Goal: Communication & Community: Share content

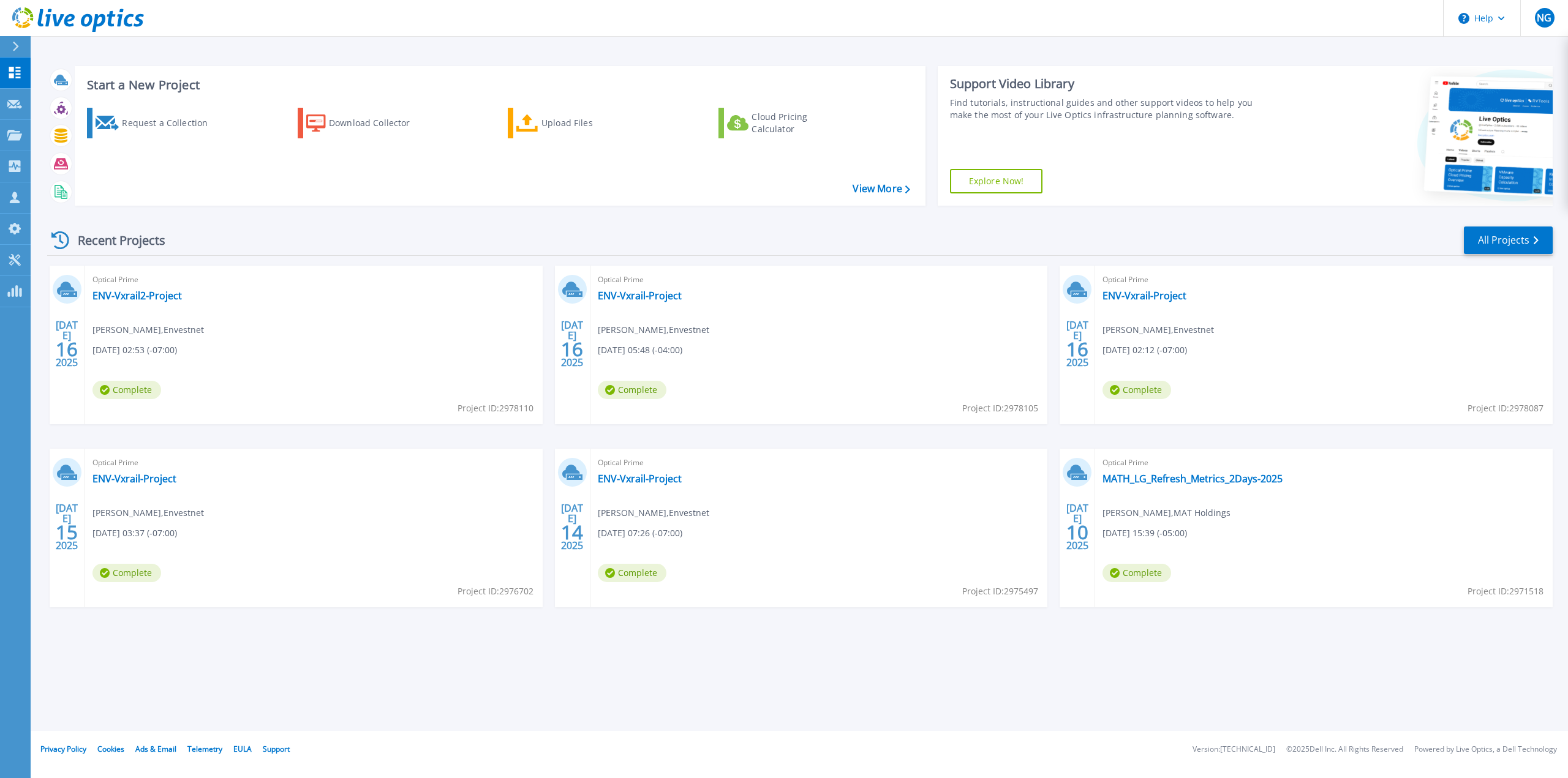
click at [1055, 680] on div "Start a New Project Request a Collection Download Collector Upload Files Cloud …" at bounding box center [799, 365] width 1538 height 731
click at [600, 690] on div "Start a New Project Request a Collection Download Collector Upload Files Cloud …" at bounding box center [799, 365] width 1538 height 731
click at [1494, 240] on link "All Projects" at bounding box center [1508, 240] width 89 height 28
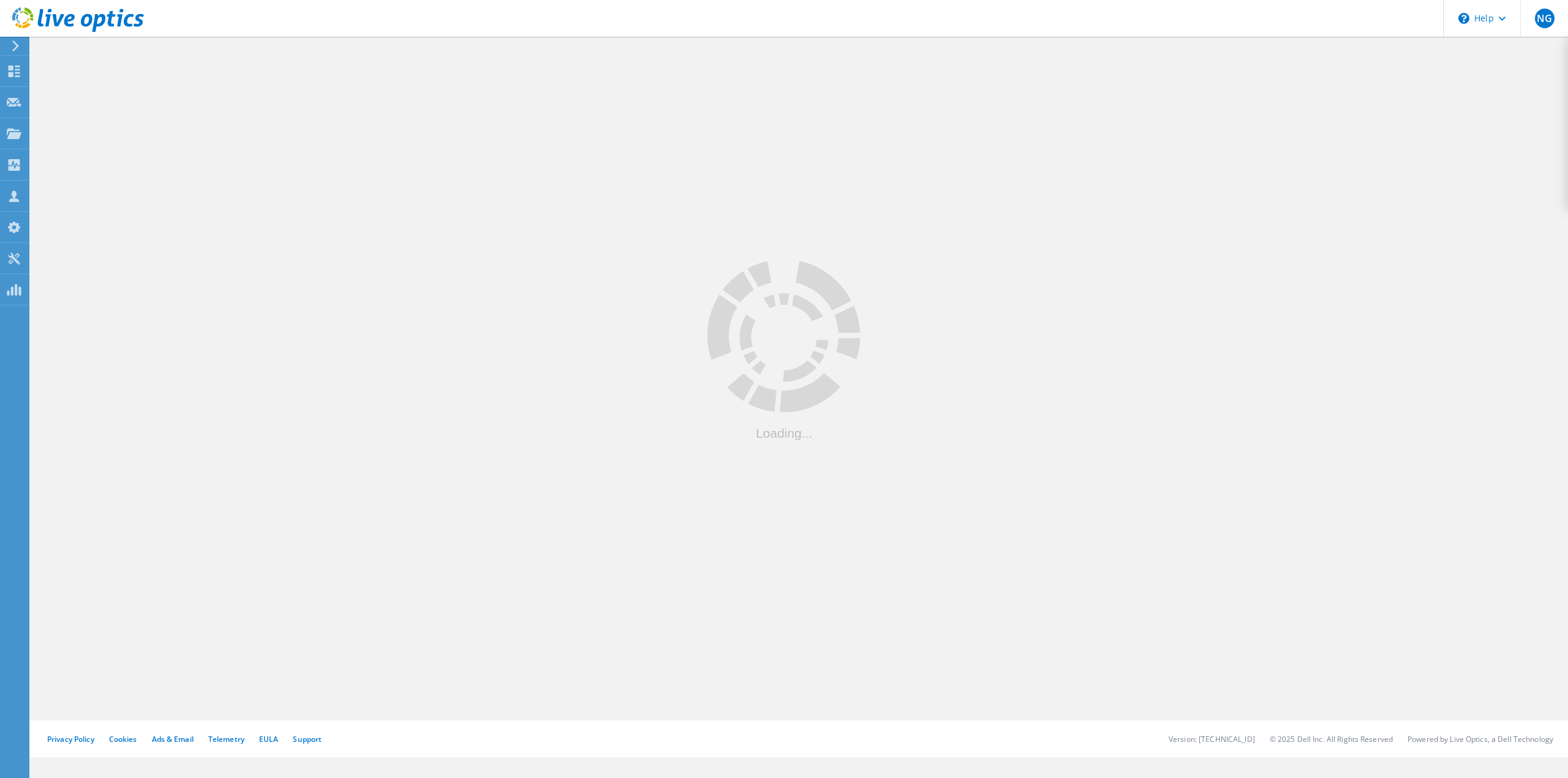
drag, startPoint x: 240, startPoint y: 245, endPoint x: 280, endPoint y: 264, distance: 44.3
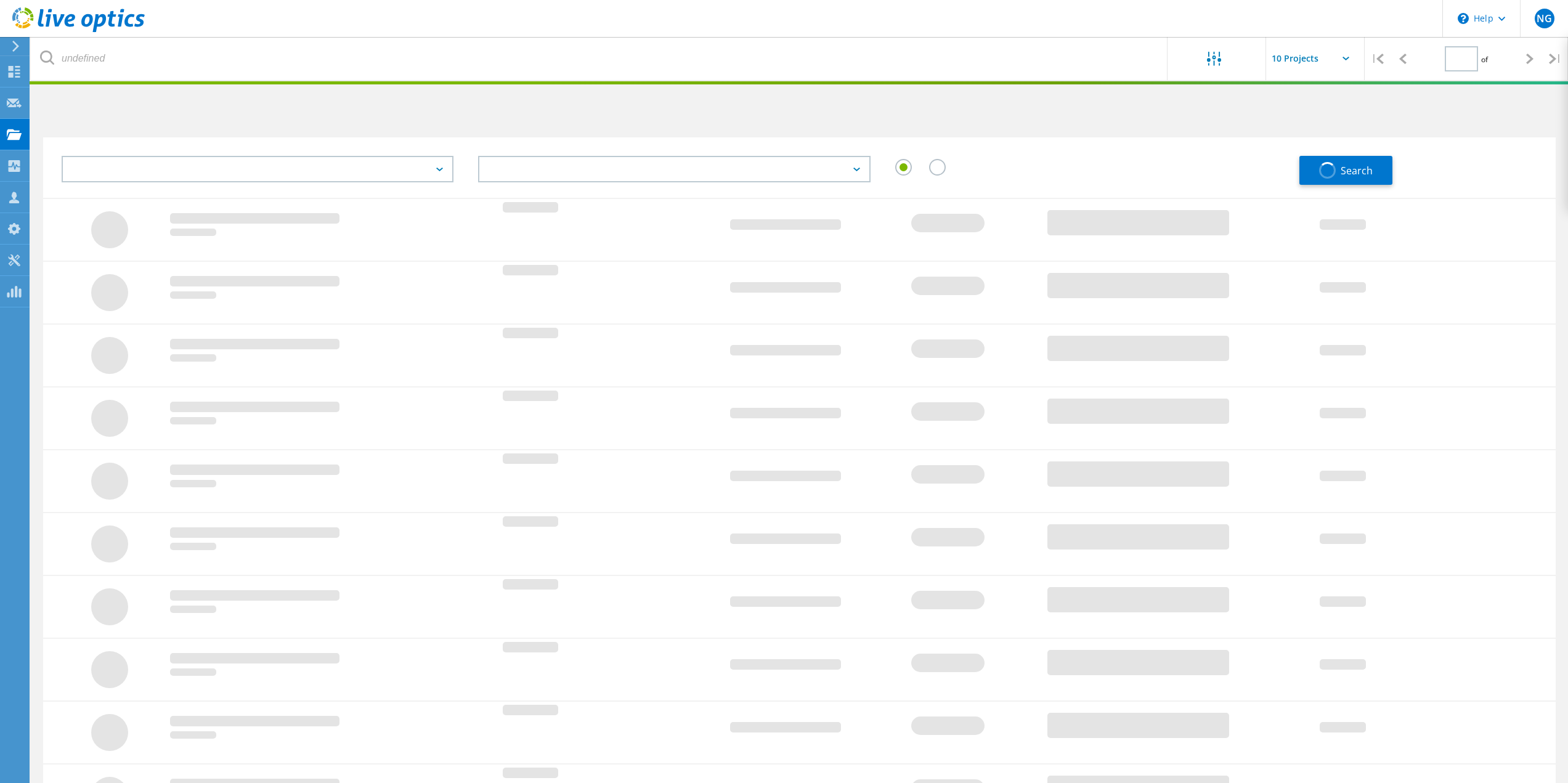
type input "1"
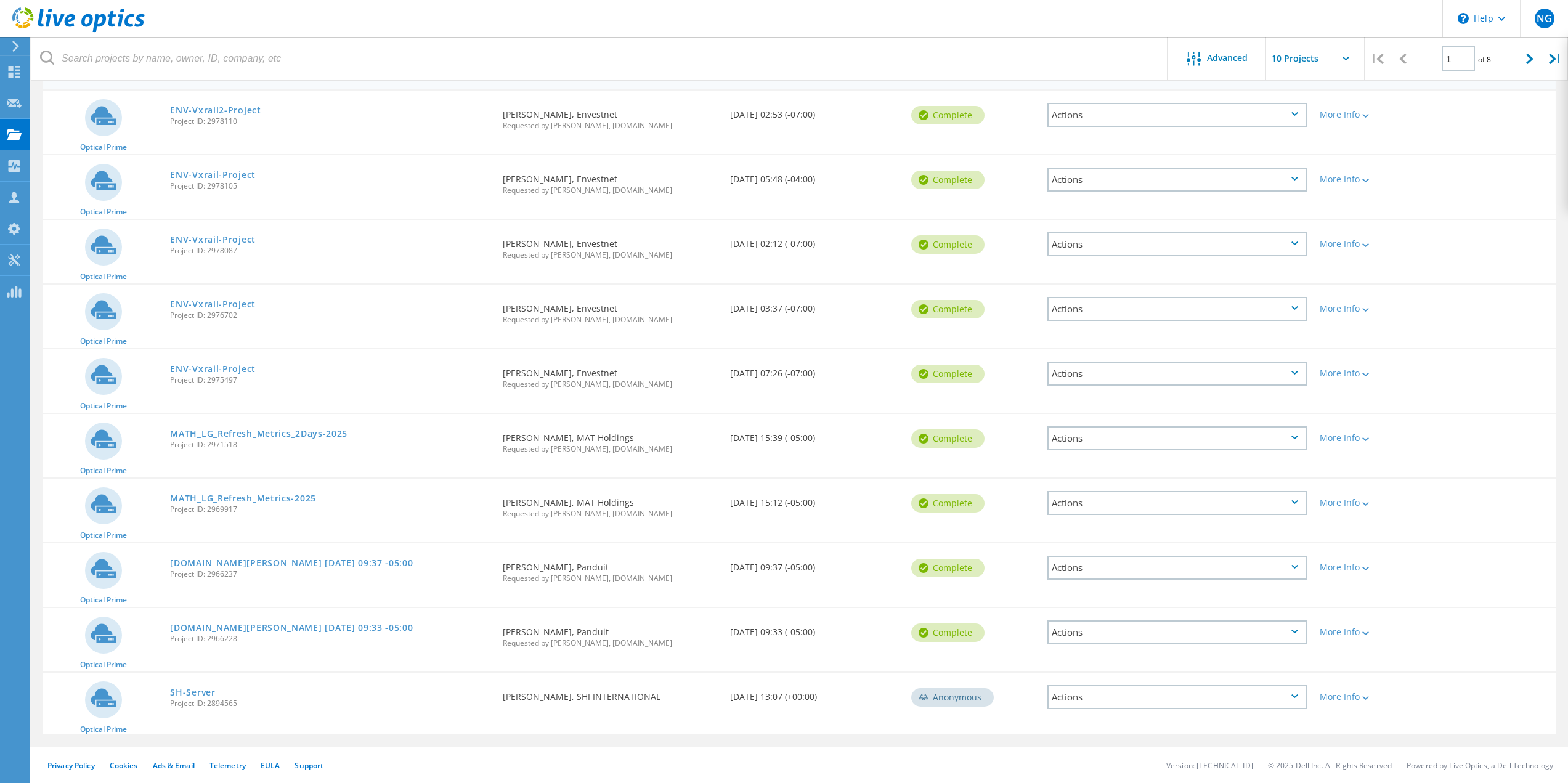
scroll to position [138, 0]
click at [266, 566] on link "hq-dw-db-03p.panduit.com 2025-07-07 09:37 -05:00" at bounding box center [291, 562] width 242 height 8
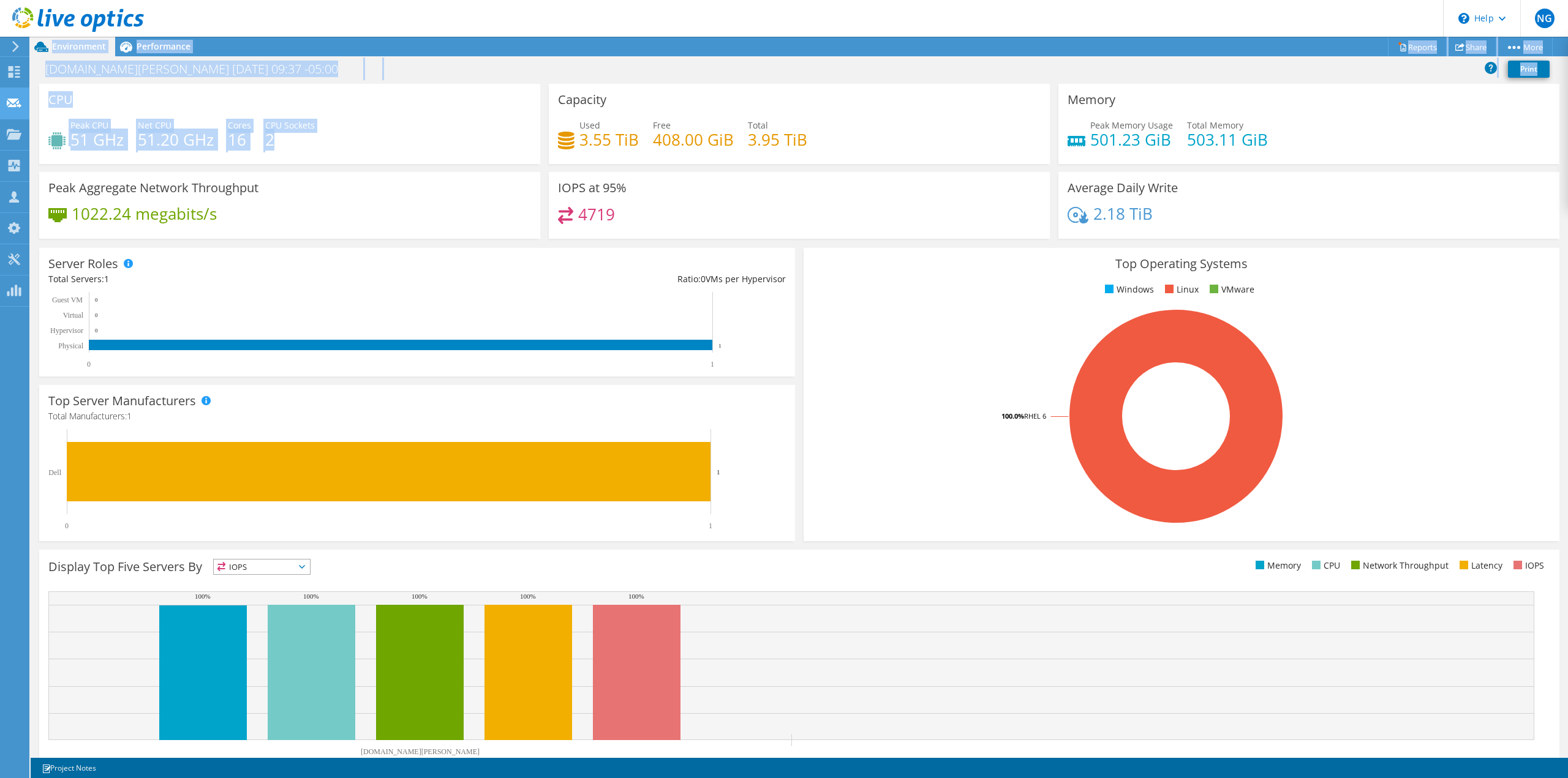
click at [30, 95] on div "NG Channel Partner [PERSON_NAME] [EMAIL_ADDRESS][DOMAIN_NAME] [DOMAIN_NAME] My …" at bounding box center [784, 389] width 1568 height 778
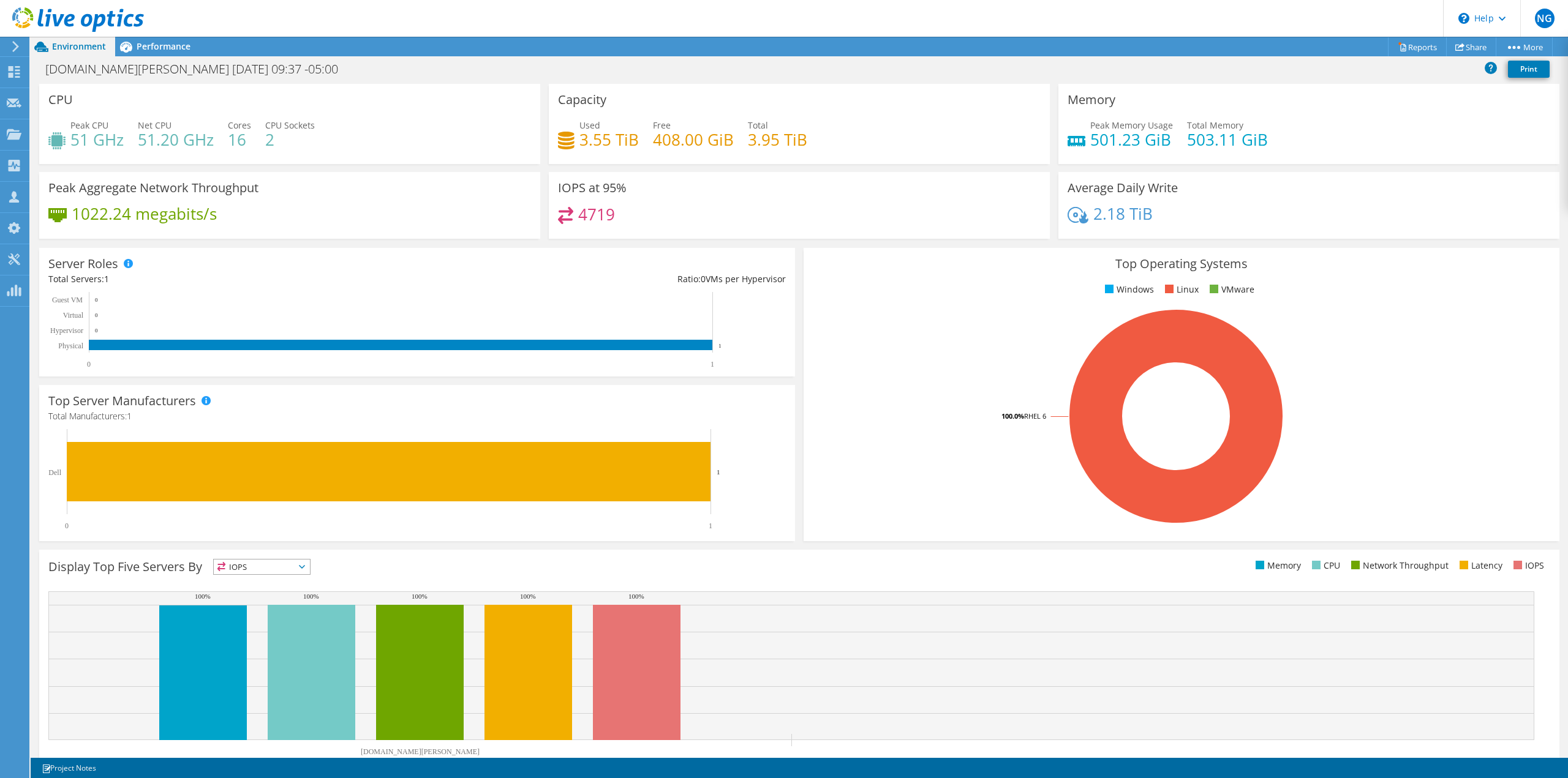
click at [461, 150] on div "Peak CPU 51 GHz Net CPU 51.20 GHz Cores 16 CPU Sockets 2" at bounding box center [289, 139] width 483 height 40
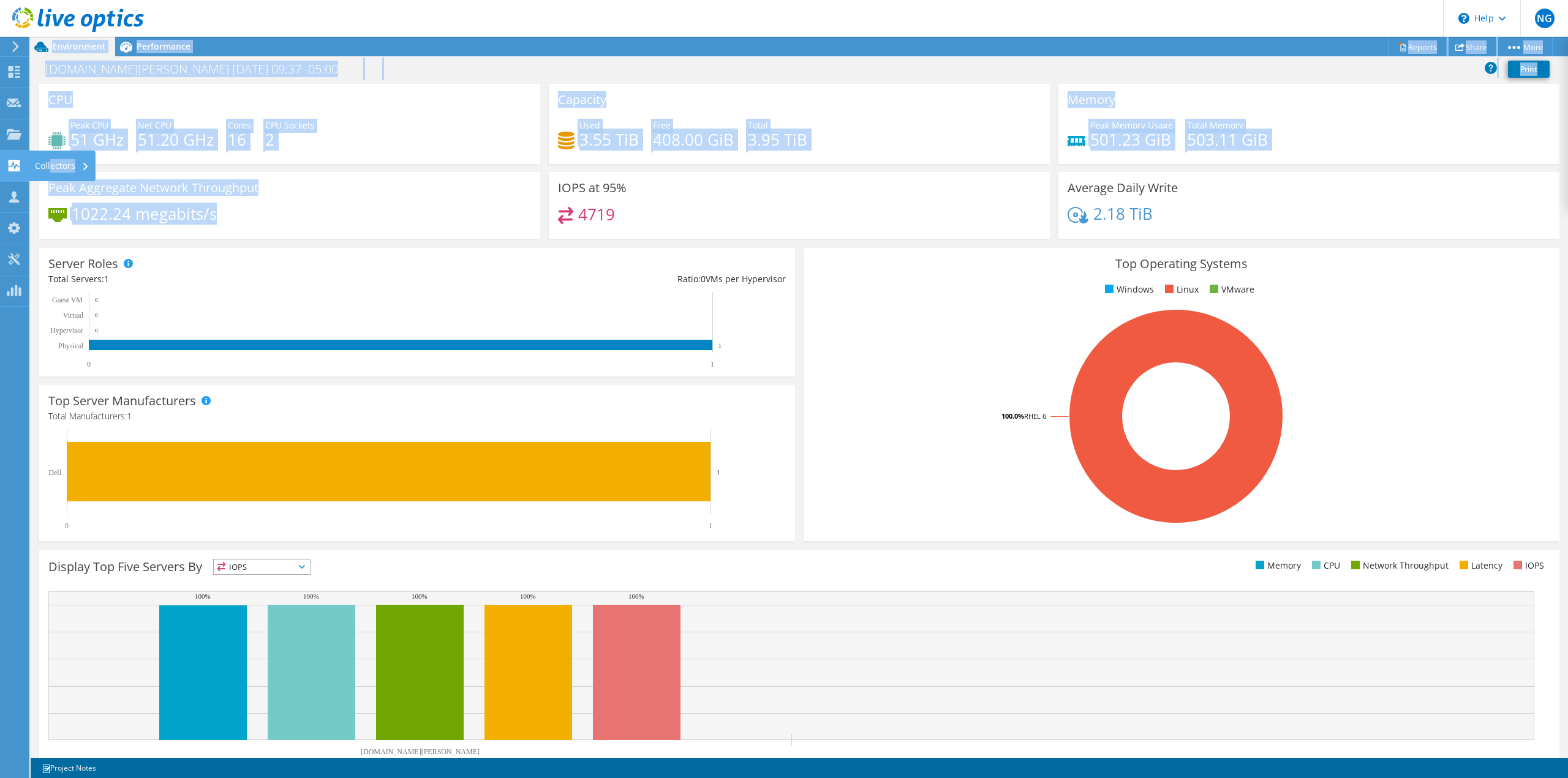
drag, startPoint x: 254, startPoint y: 214, endPoint x: 575, endPoint y: 215, distance: 321.0
click at [60, 164] on div "NG Channel Partner [PERSON_NAME] [EMAIL_ADDRESS][DOMAIN_NAME] [DOMAIN_NAME] My …" at bounding box center [784, 389] width 1568 height 778
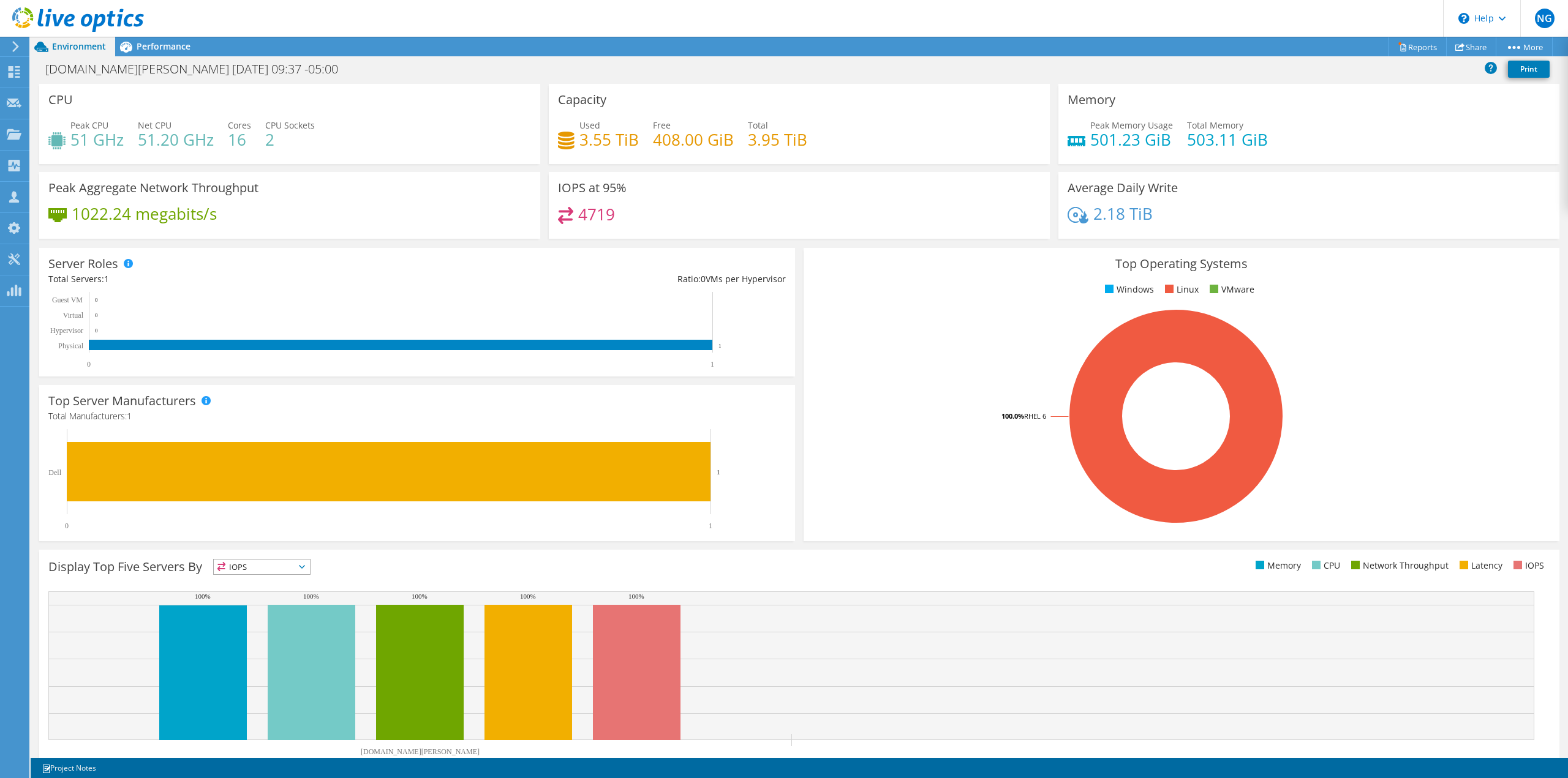
click at [535, 217] on div "Peak Aggregate Network Throughput 1022.24 megabits/s" at bounding box center [289, 205] width 501 height 67
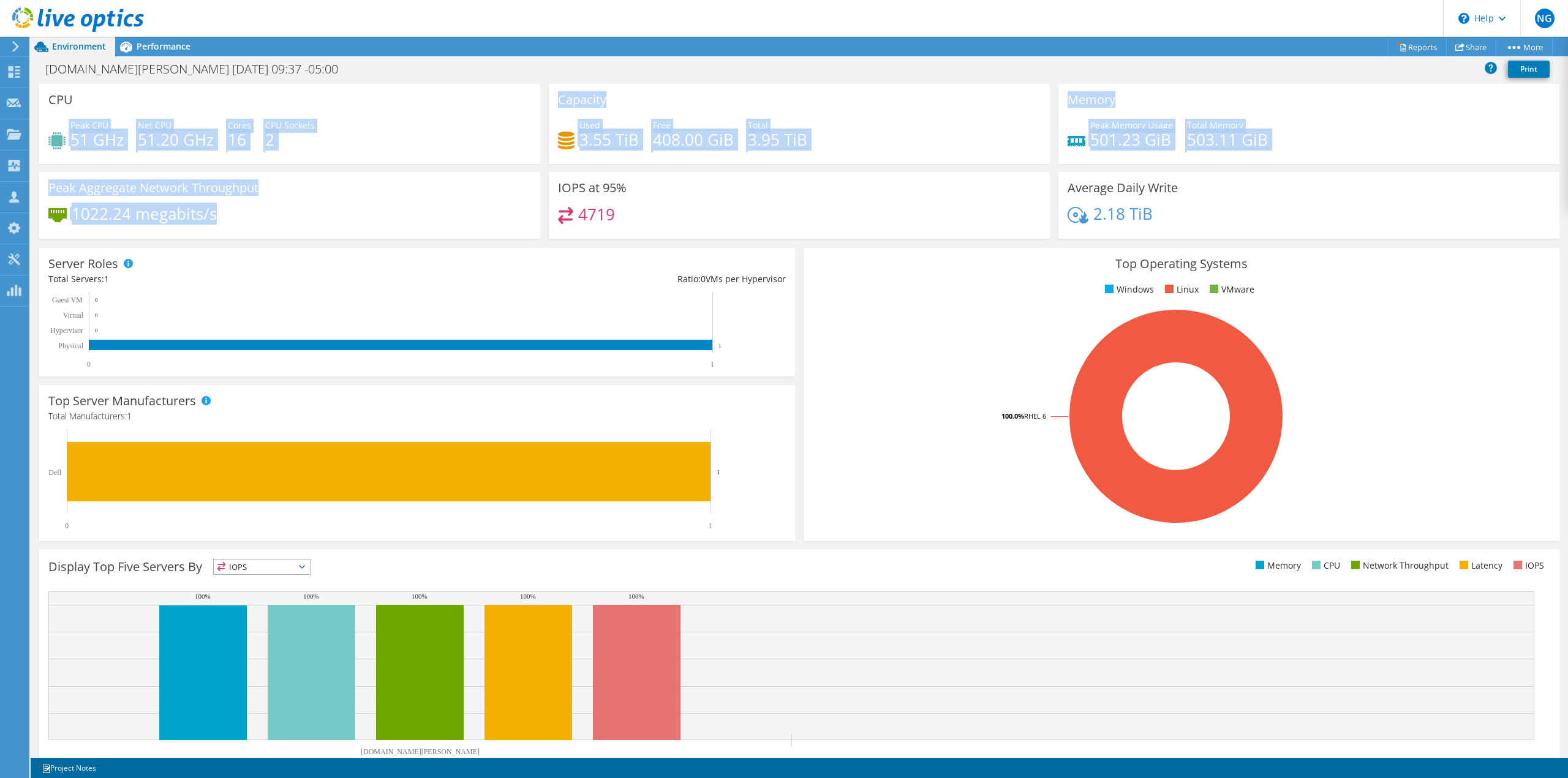
drag, startPoint x: 343, startPoint y: 208, endPoint x: 157, endPoint y: 118, distance: 206.6
click at [122, 113] on div "CPU Peak CPU 51 GHz Net CPU 51.20 GHz Cores 16 CPU Sockets 2 Capacity Used 3.55…" at bounding box center [799, 165] width 1529 height 163
click at [337, 164] on div "CPU Peak CPU 51 GHz Net CPU 51.20 GHz Cores 16 CPU Sockets 2" at bounding box center [290, 128] width 510 height 88
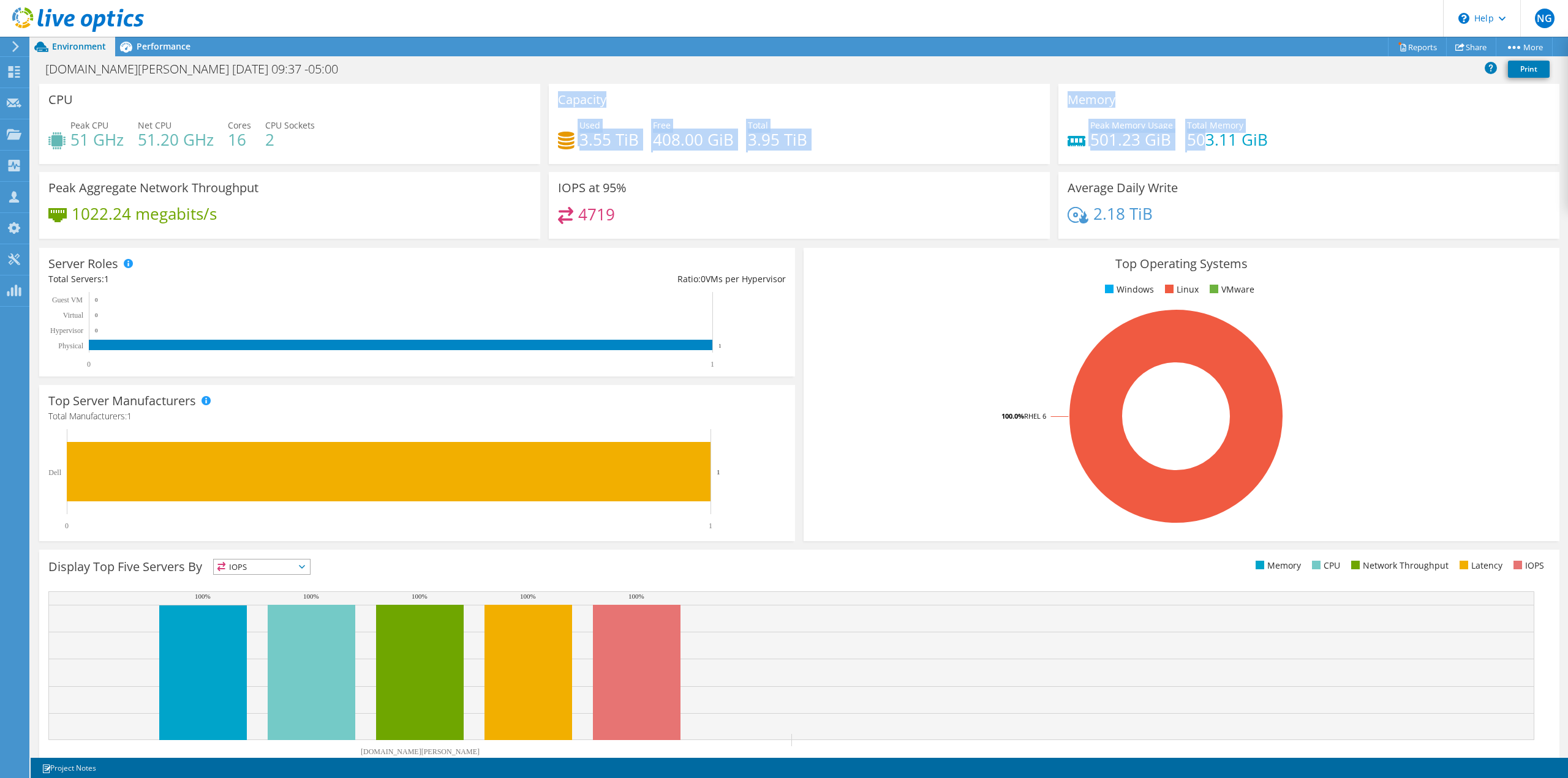
drag, startPoint x: 1002, startPoint y: 110, endPoint x: 1184, endPoint y: 152, distance: 186.8
click at [1196, 130] on div "CPU Peak CPU 51 GHz Net CPU 51.20 GHz Cores 16 CPU Sockets 2 Capacity Used 3.55…" at bounding box center [799, 165] width 1529 height 163
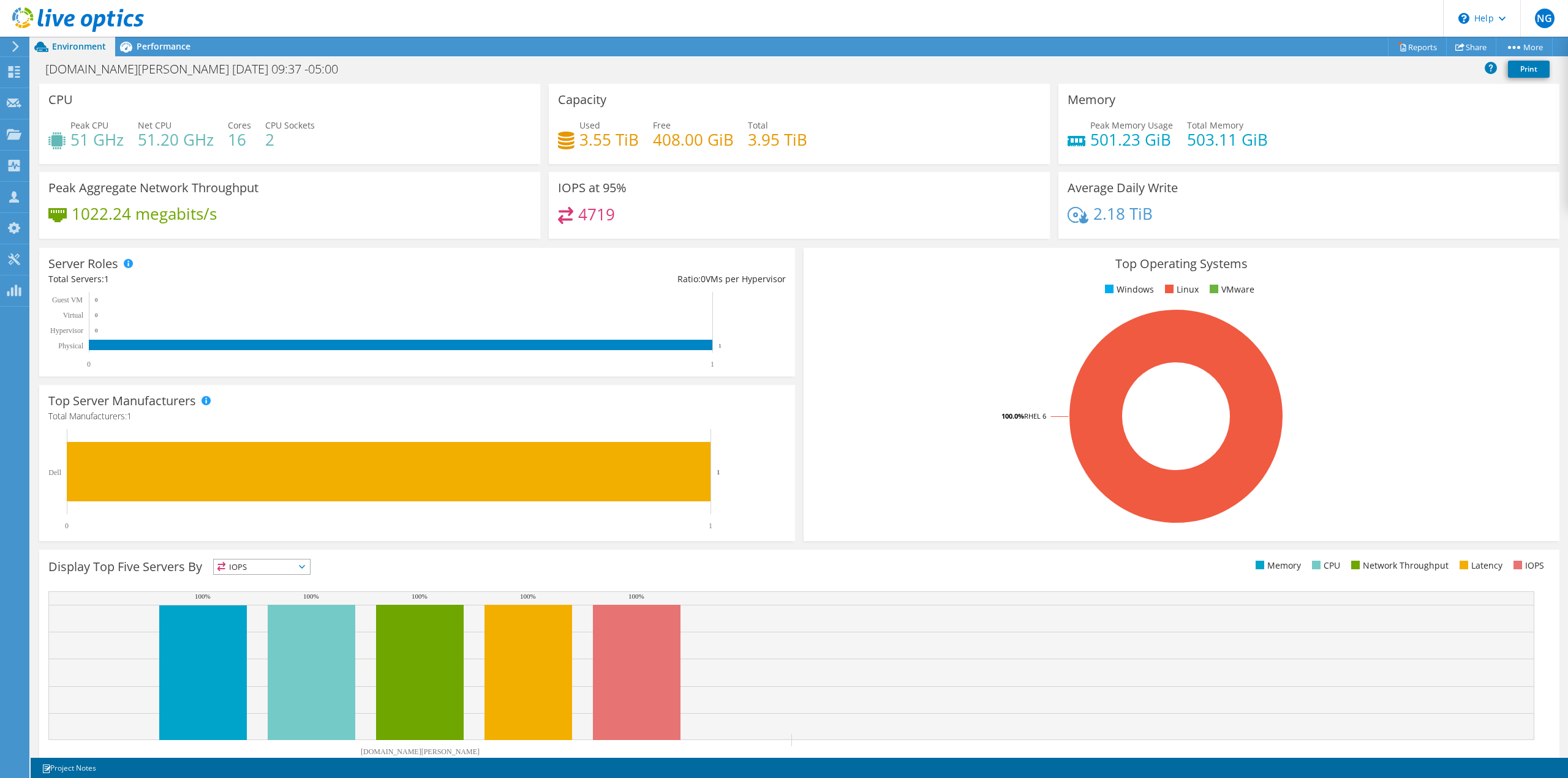
click at [1335, 170] on div "Memory Peak Memory Usage 501.23 GiB Total Memory 503.11 GiB" at bounding box center [1309, 128] width 510 height 88
drag, startPoint x: 1325, startPoint y: 118, endPoint x: 867, endPoint y: 110, distance: 458.1
click at [866, 110] on div "CPU Peak CPU 51 GHz Net CPU 51.20 GHz Cores 16 CPU Sockets 2 Capacity Used 3.55…" at bounding box center [799, 165] width 1529 height 163
click at [1360, 140] on div "Peak Memory Usage 501.23 GiB Total Memory 503.11 GiB" at bounding box center [1308, 139] width 483 height 40
drag, startPoint x: 132, startPoint y: 138, endPoint x: 287, endPoint y: 127, distance: 155.4
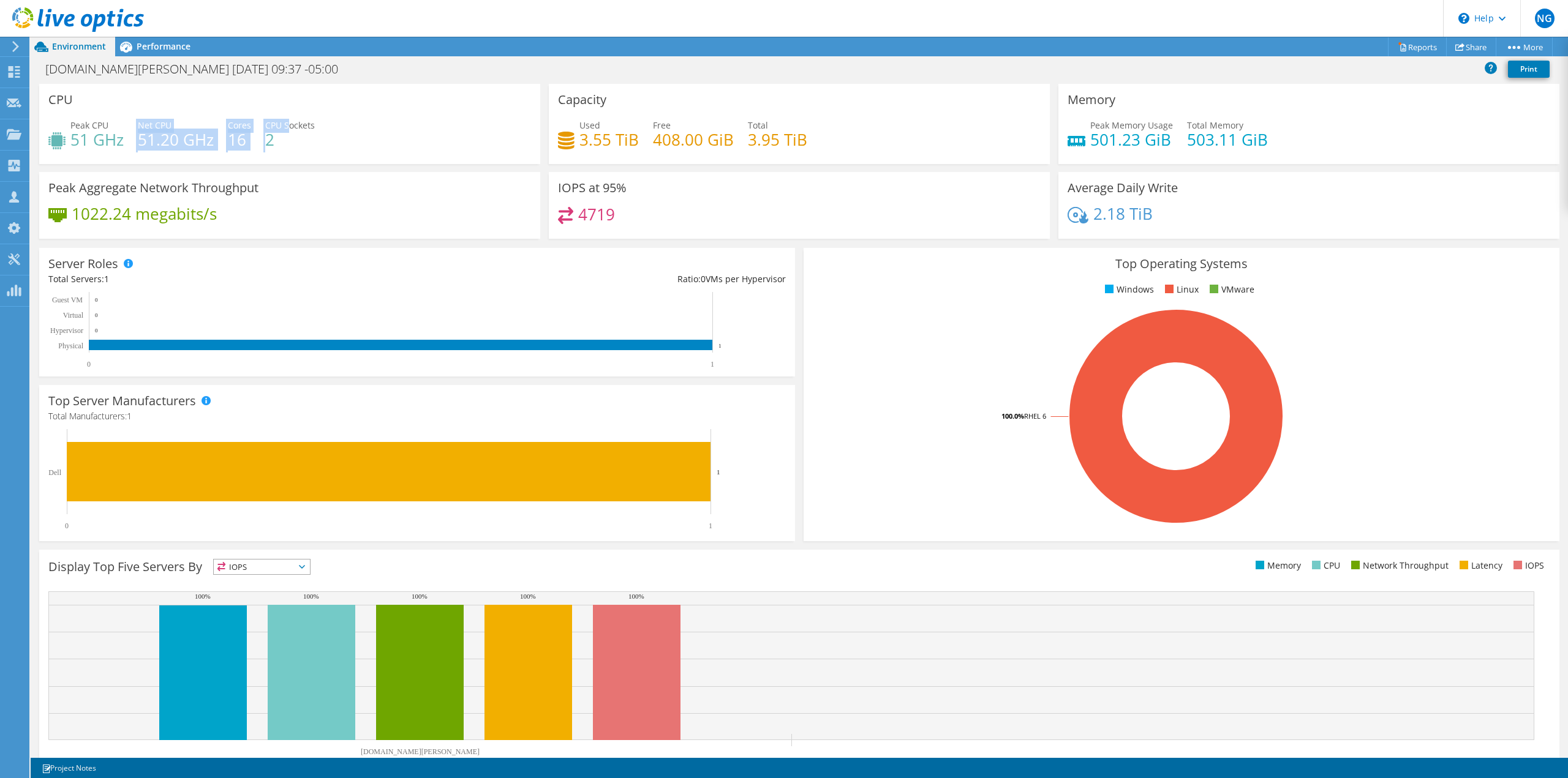
click at [287, 127] on div "Peak CPU 51 GHz Net CPU 51.20 GHz Cores 16 CPU Sockets 2" at bounding box center [289, 139] width 483 height 40
click at [414, 130] on div "Peak CPU 51 GHz Net CPU 51.20 GHz Cores 16 CPU Sockets 2" at bounding box center [289, 139] width 483 height 40
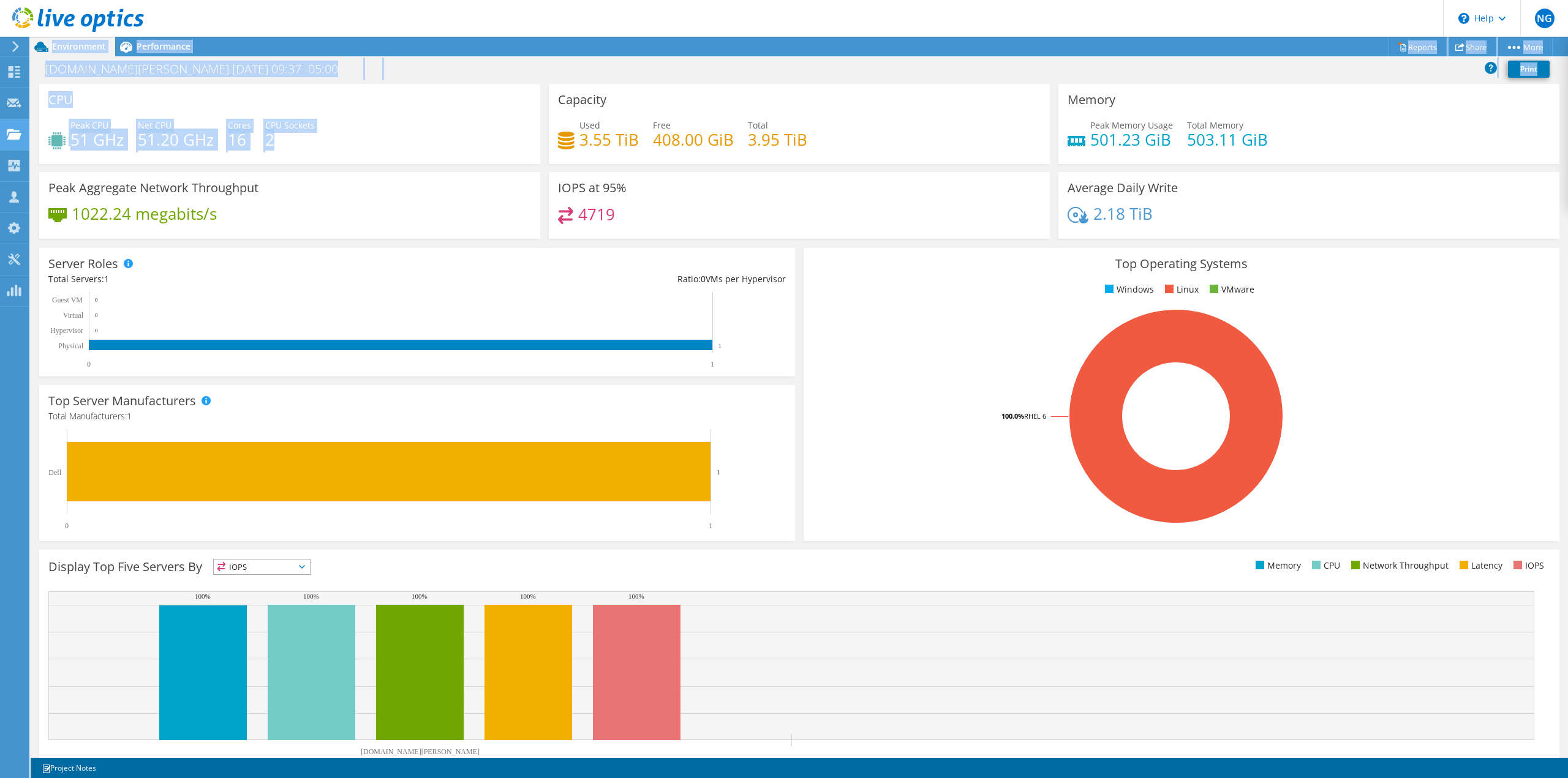
drag, startPoint x: 390, startPoint y: 142, endPoint x: 8, endPoint y: 126, distance: 382.3
click at [6, 126] on div "NG Channel Partner [PERSON_NAME] [EMAIL_ADDRESS][DOMAIN_NAME] [DOMAIN_NAME] My …" at bounding box center [784, 389] width 1568 height 778
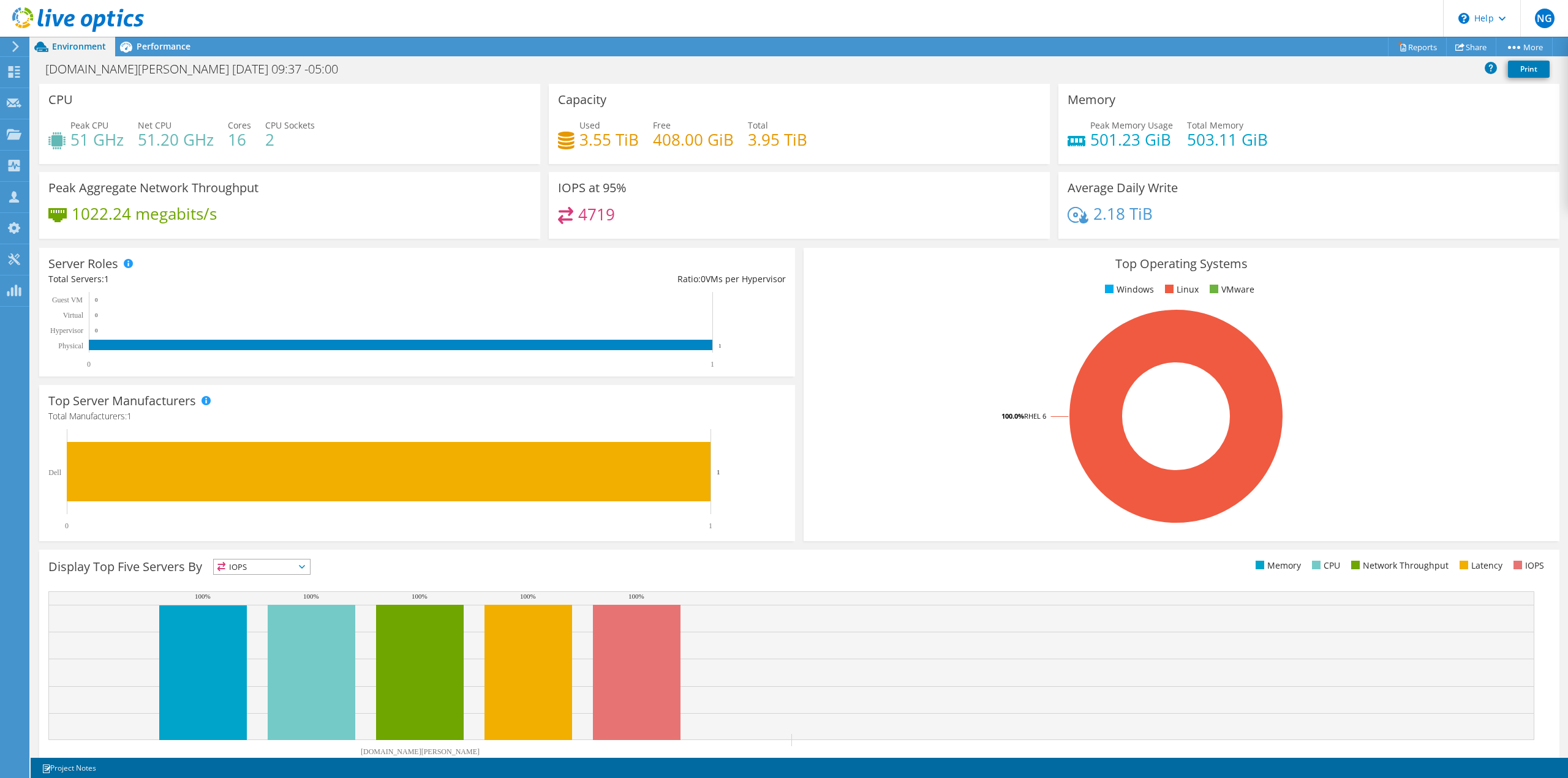
drag, startPoint x: 404, startPoint y: 153, endPoint x: 392, endPoint y: 148, distance: 13.0
click at [405, 153] on div "Peak CPU 51 GHz Net CPU 51.20 GHz Cores 16 CPU Sockets 2" at bounding box center [289, 139] width 483 height 40
drag, startPoint x: 336, startPoint y: 141, endPoint x: 68, endPoint y: 119, distance: 268.9
click at [61, 115] on div "CPU Peak CPU 51 GHz Net CPU 51.20 GHz Cores 16 CPU Sockets 2" at bounding box center [289, 124] width 501 height 80
click at [479, 151] on div "Peak CPU 51 GHz Net CPU 51.20 GHz Cores 16 CPU Sockets 2" at bounding box center [289, 139] width 483 height 40
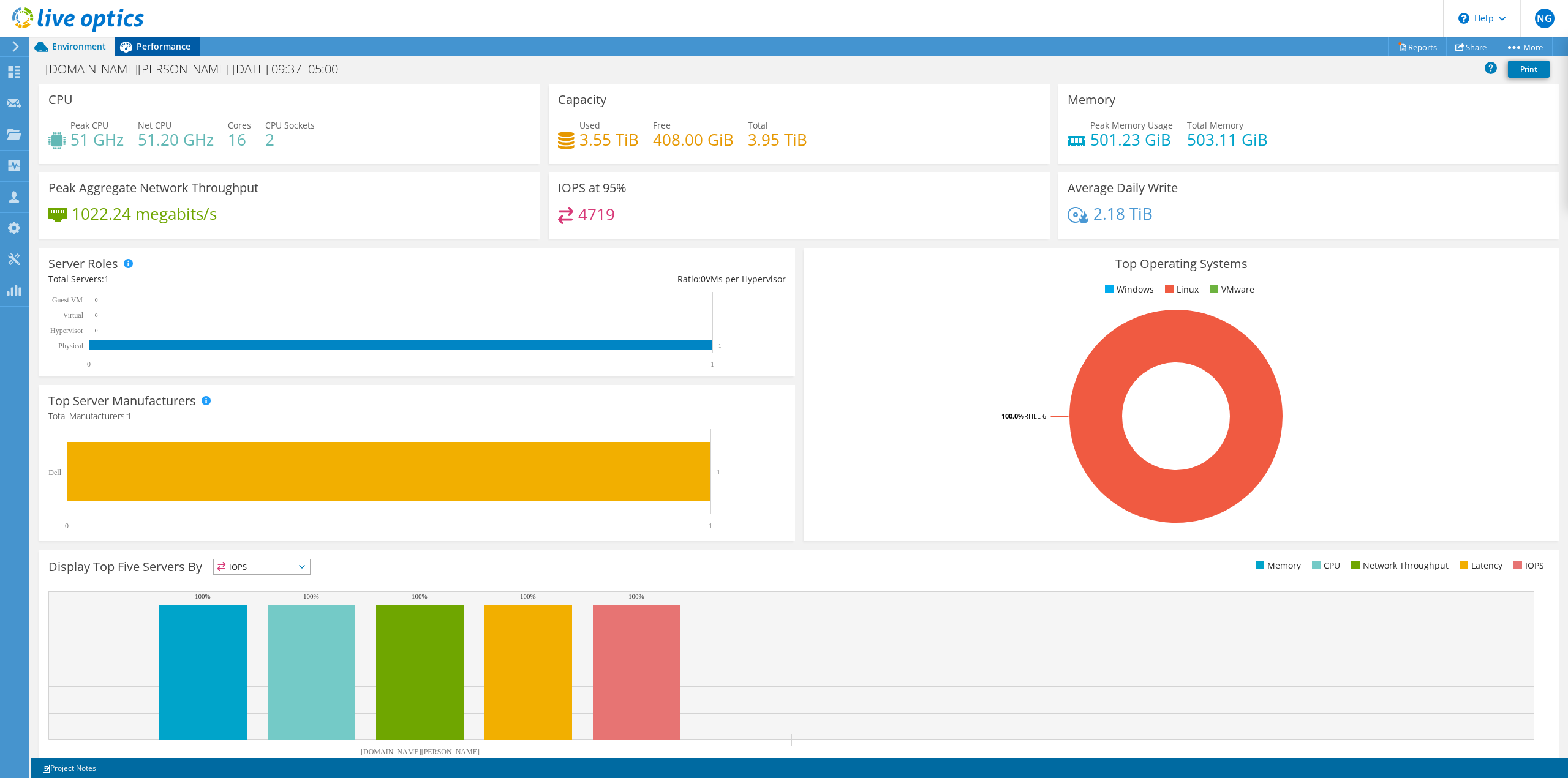
click at [146, 47] on span "Performance" at bounding box center [164, 46] width 54 height 12
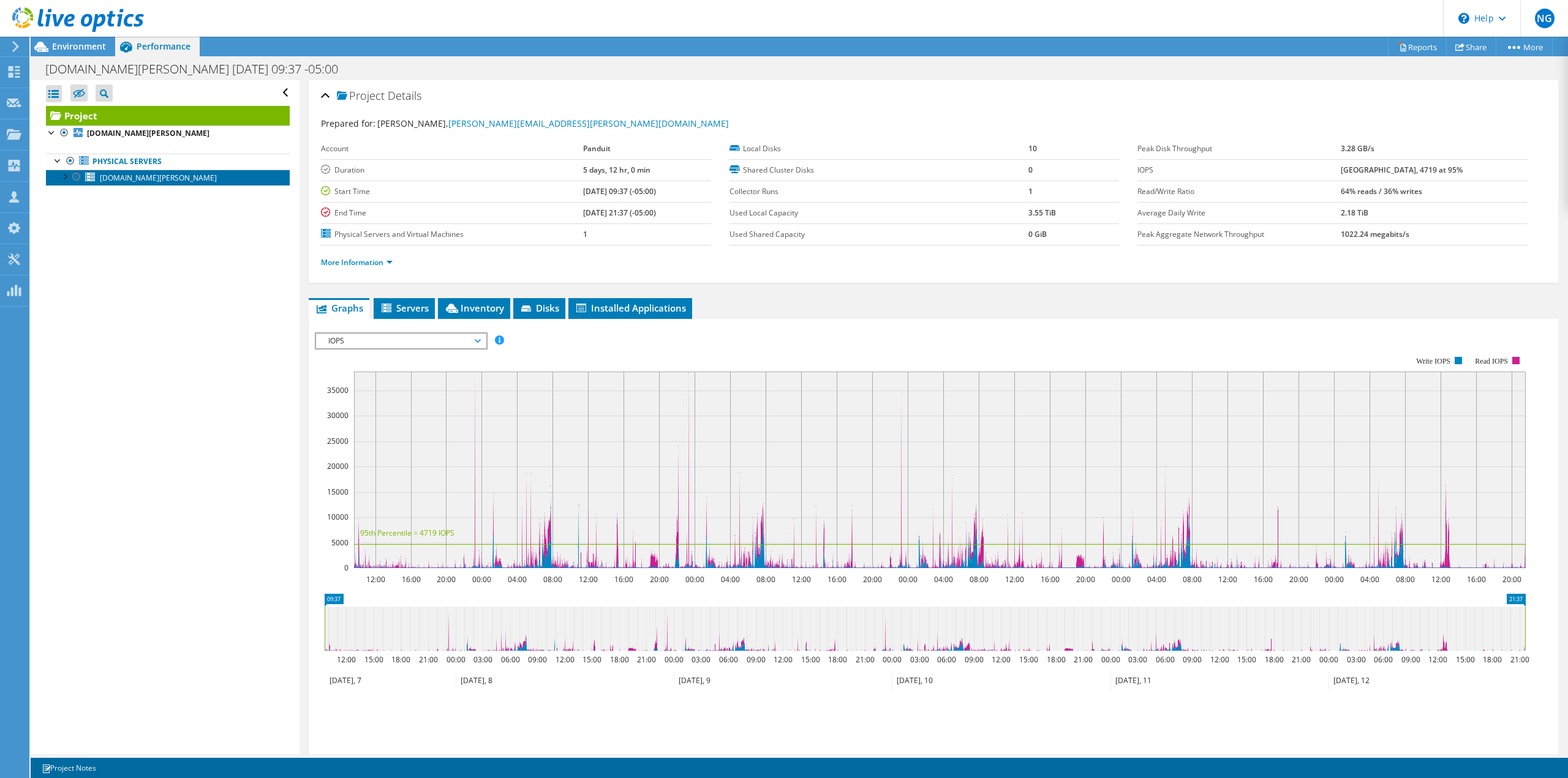
click at [108, 178] on span "[DOMAIN_NAME][PERSON_NAME]" at bounding box center [158, 177] width 117 height 10
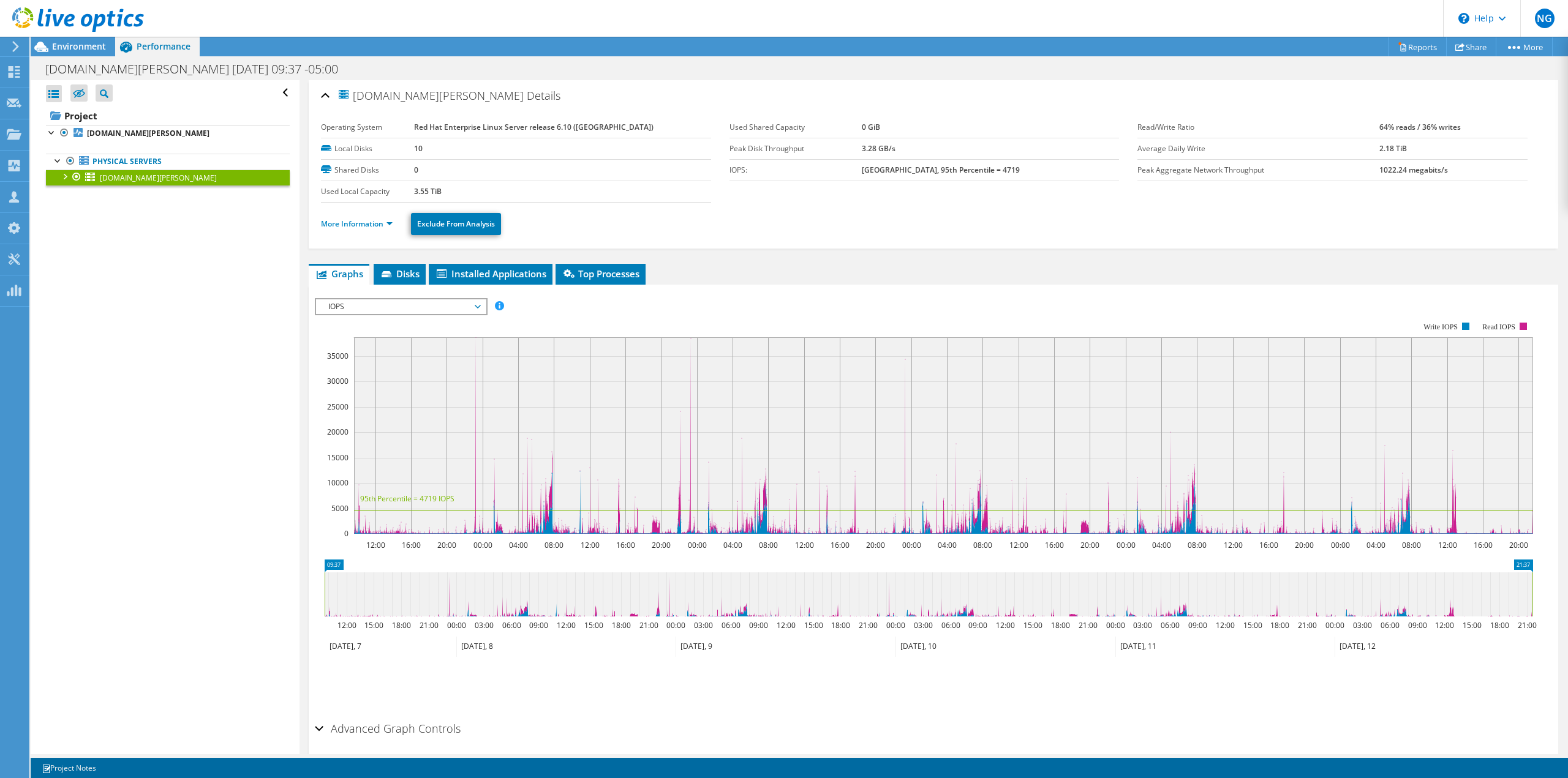
click at [365, 229] on li "More Information" at bounding box center [361, 224] width 79 height 14
click at [365, 224] on link "More Information" at bounding box center [357, 224] width 72 height 10
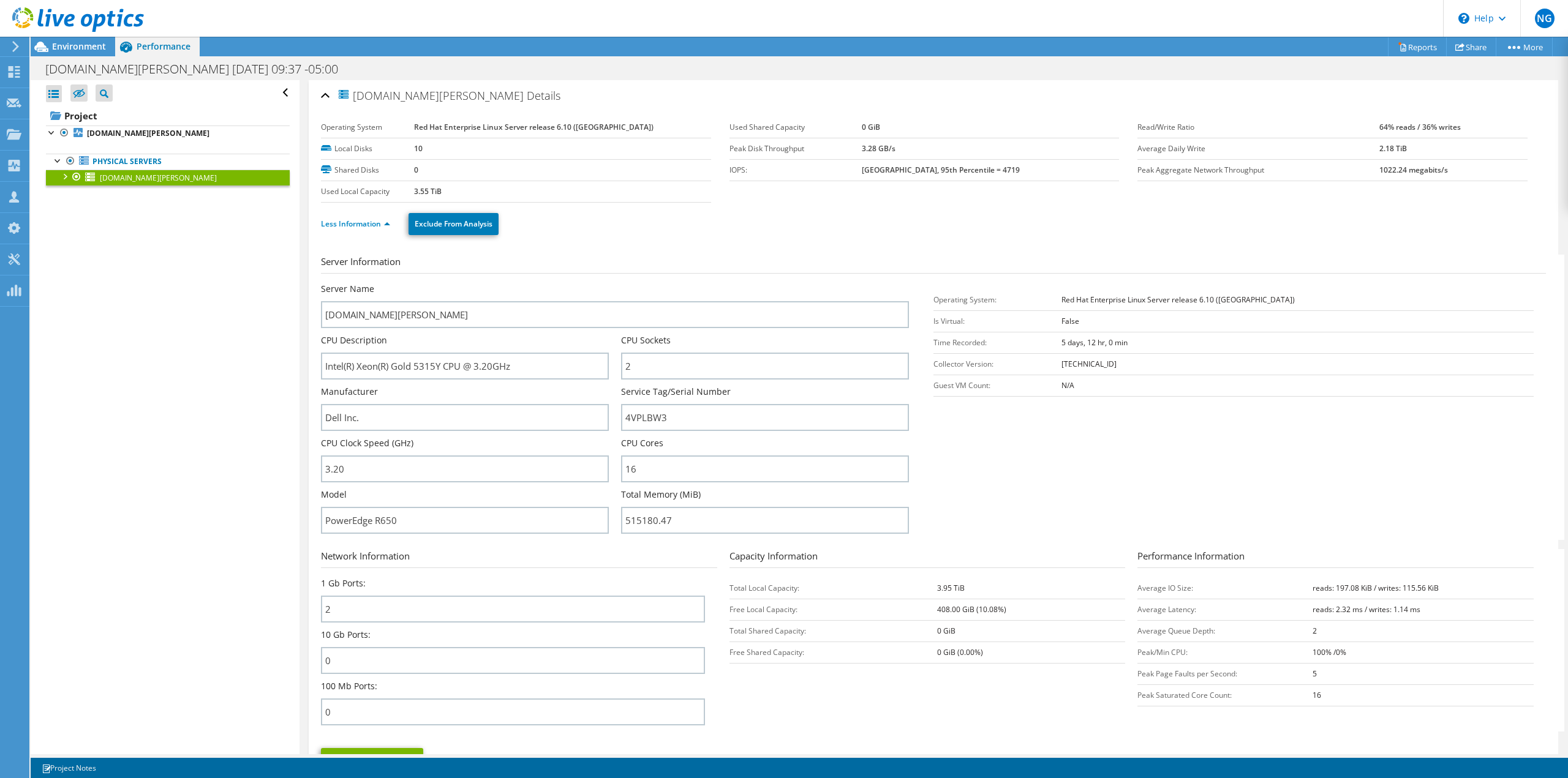
drag, startPoint x: 421, startPoint y: 642, endPoint x: 10, endPoint y: 550, distance: 421.2
drag, startPoint x: 372, startPoint y: 483, endPoint x: 388, endPoint y: 482, distance: 16.0
drag, startPoint x: 388, startPoint y: 482, endPoint x: 10, endPoint y: 461, distance: 378.6
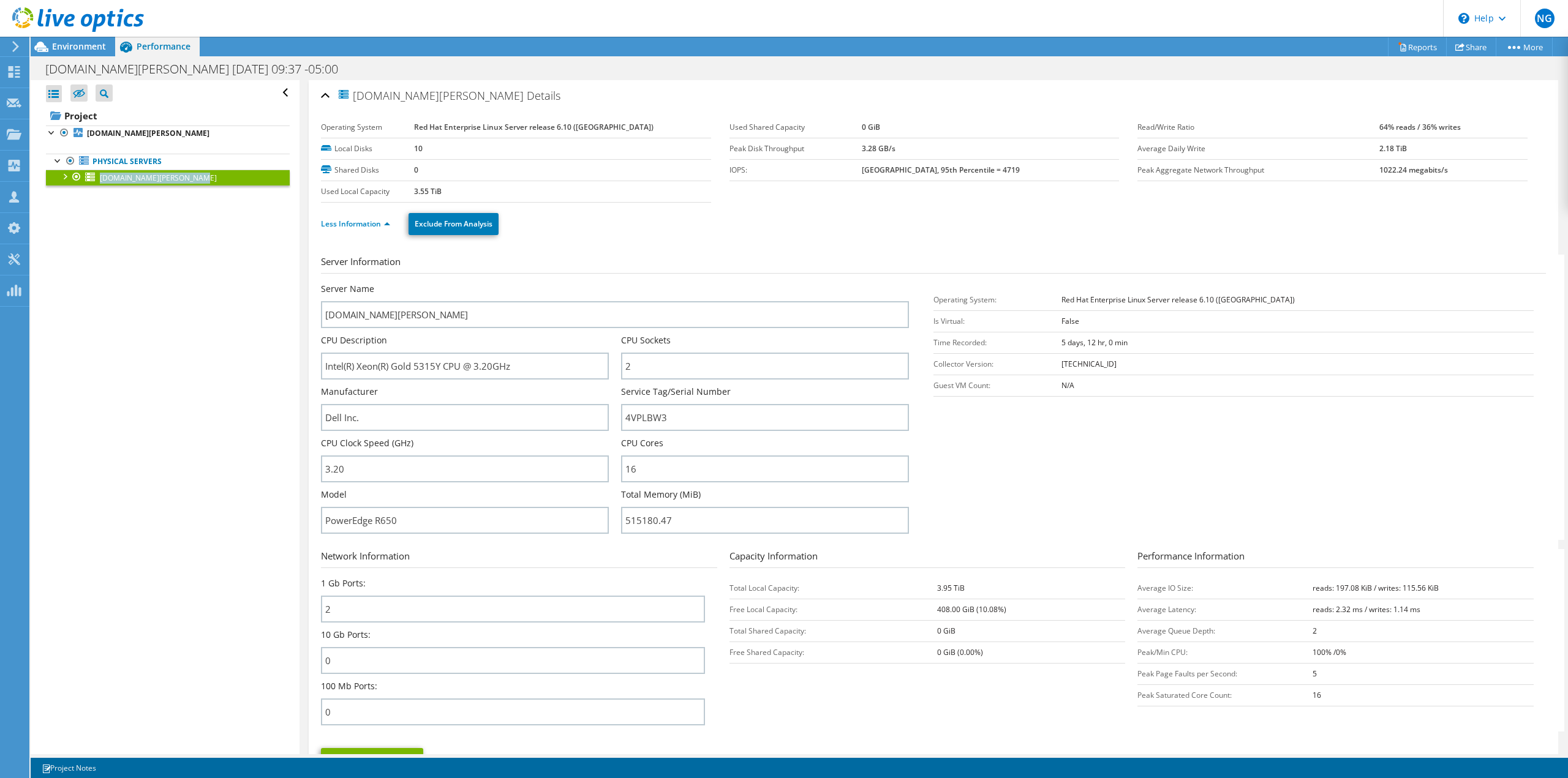
drag, startPoint x: 135, startPoint y: 743, endPoint x: 313, endPoint y: 349, distance: 432.3
click at [234, 342] on div "Open All Close All Hide Excluded Nodes Project Tree Filter" at bounding box center [164, 417] width 268 height 674
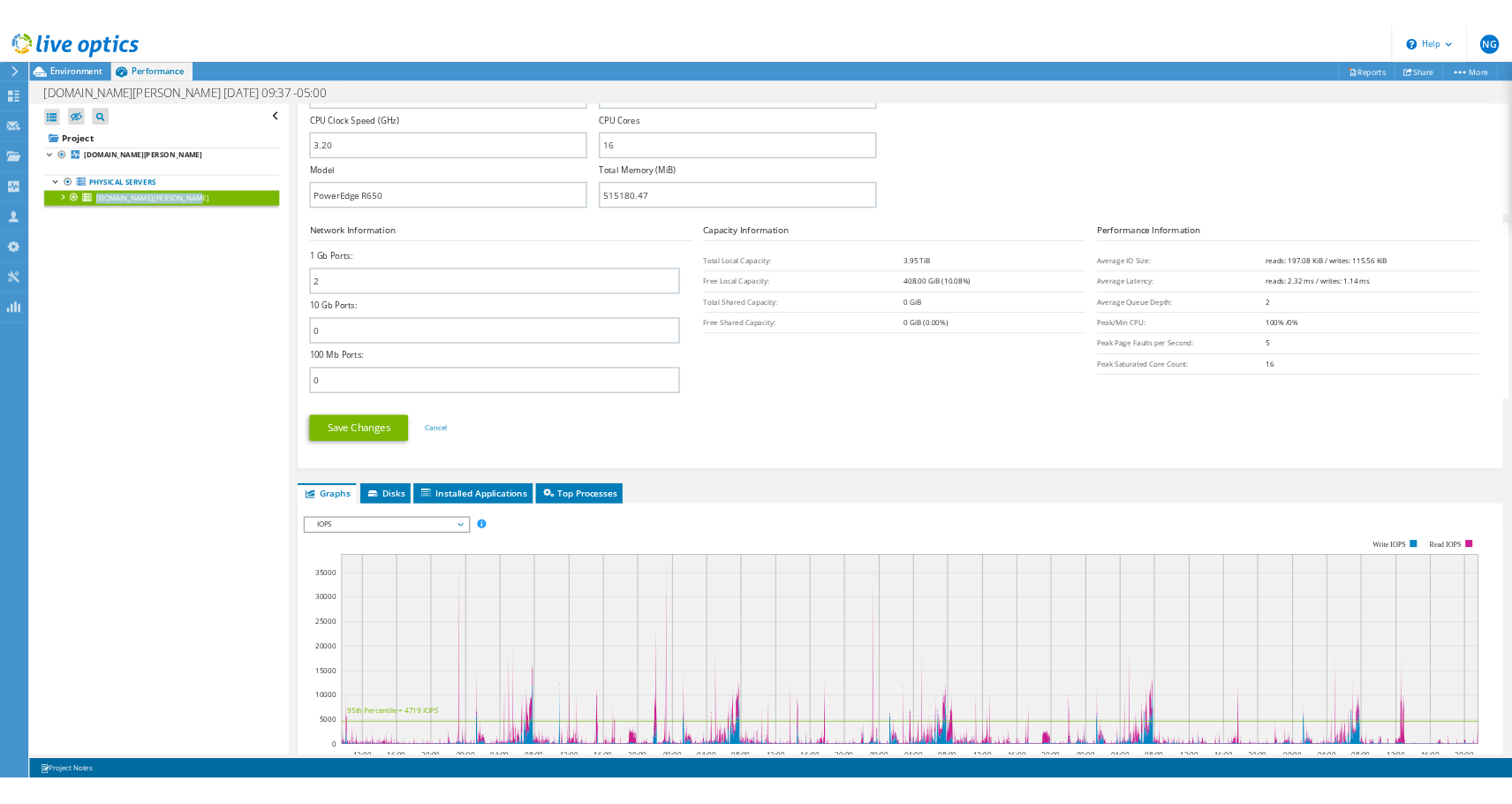
scroll to position [869, 0]
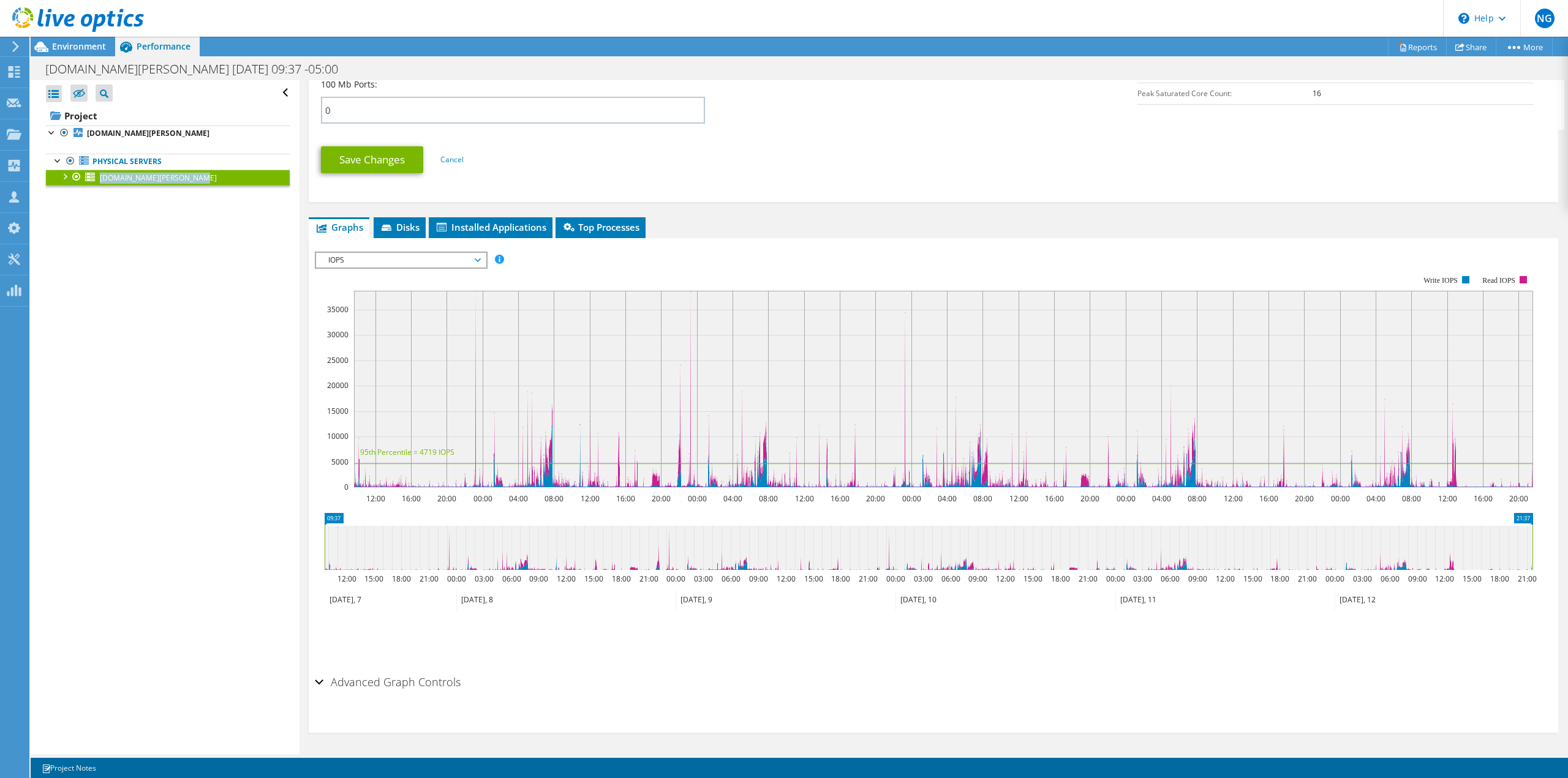
drag, startPoint x: 65, startPoint y: 480, endPoint x: 152, endPoint y: 437, distance: 97.0
click at [142, 473] on div "NG Channel Partner [PERSON_NAME] [EMAIL_ADDRESS][DOMAIN_NAME] [DOMAIN_NAME] My …" at bounding box center [784, 389] width 1568 height 778
click at [190, 392] on div "Open All Close All Hide Excluded Nodes Project Tree Filter" at bounding box center [164, 417] width 268 height 674
click at [16, 45] on icon at bounding box center [15, 46] width 9 height 11
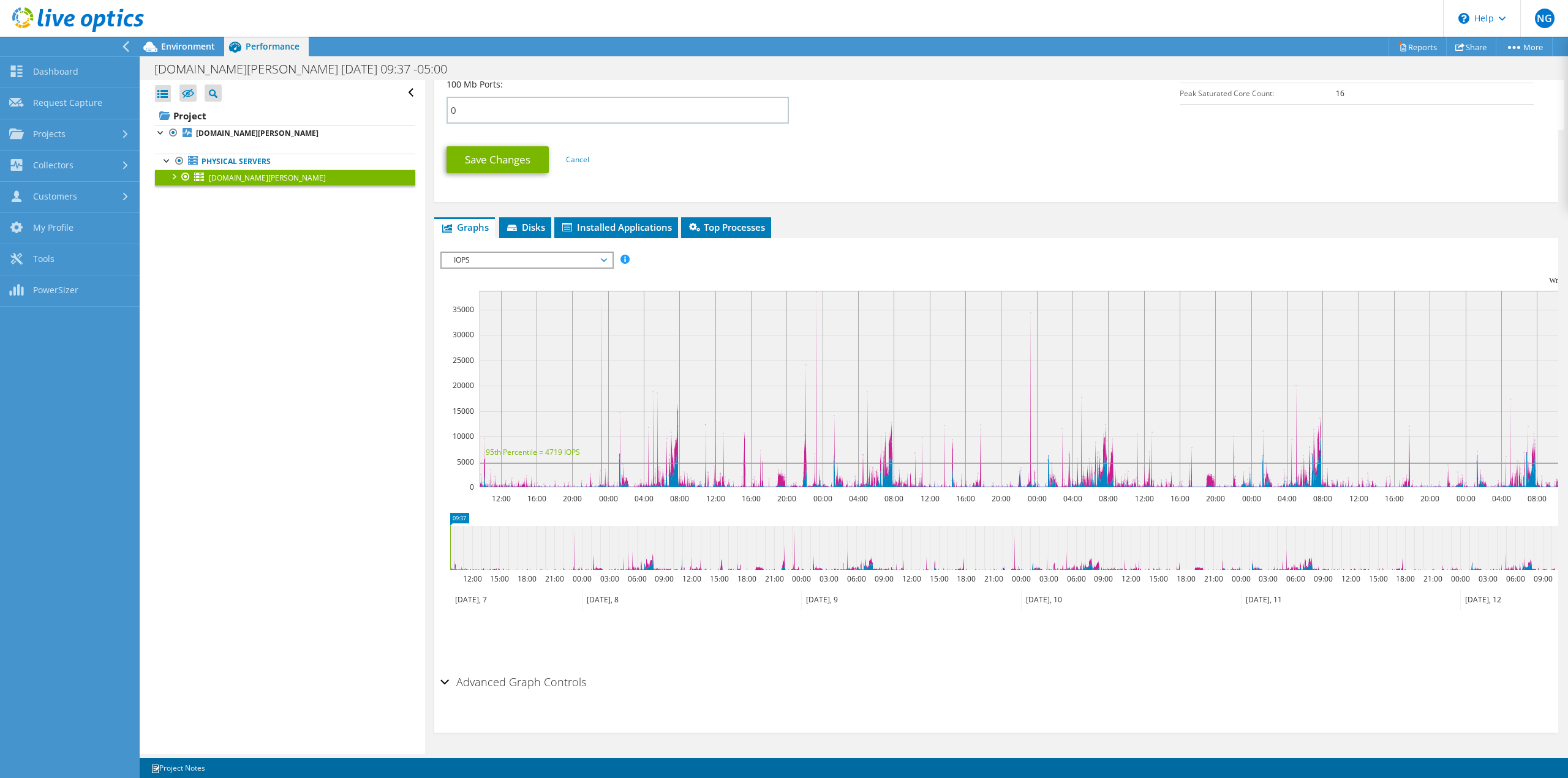
drag, startPoint x: 273, startPoint y: 516, endPoint x: 276, endPoint y: 497, distance: 19.2
click at [273, 514] on div "Open All Close All Hide Excluded Nodes Project Tree Filter" at bounding box center [282, 417] width 285 height 674
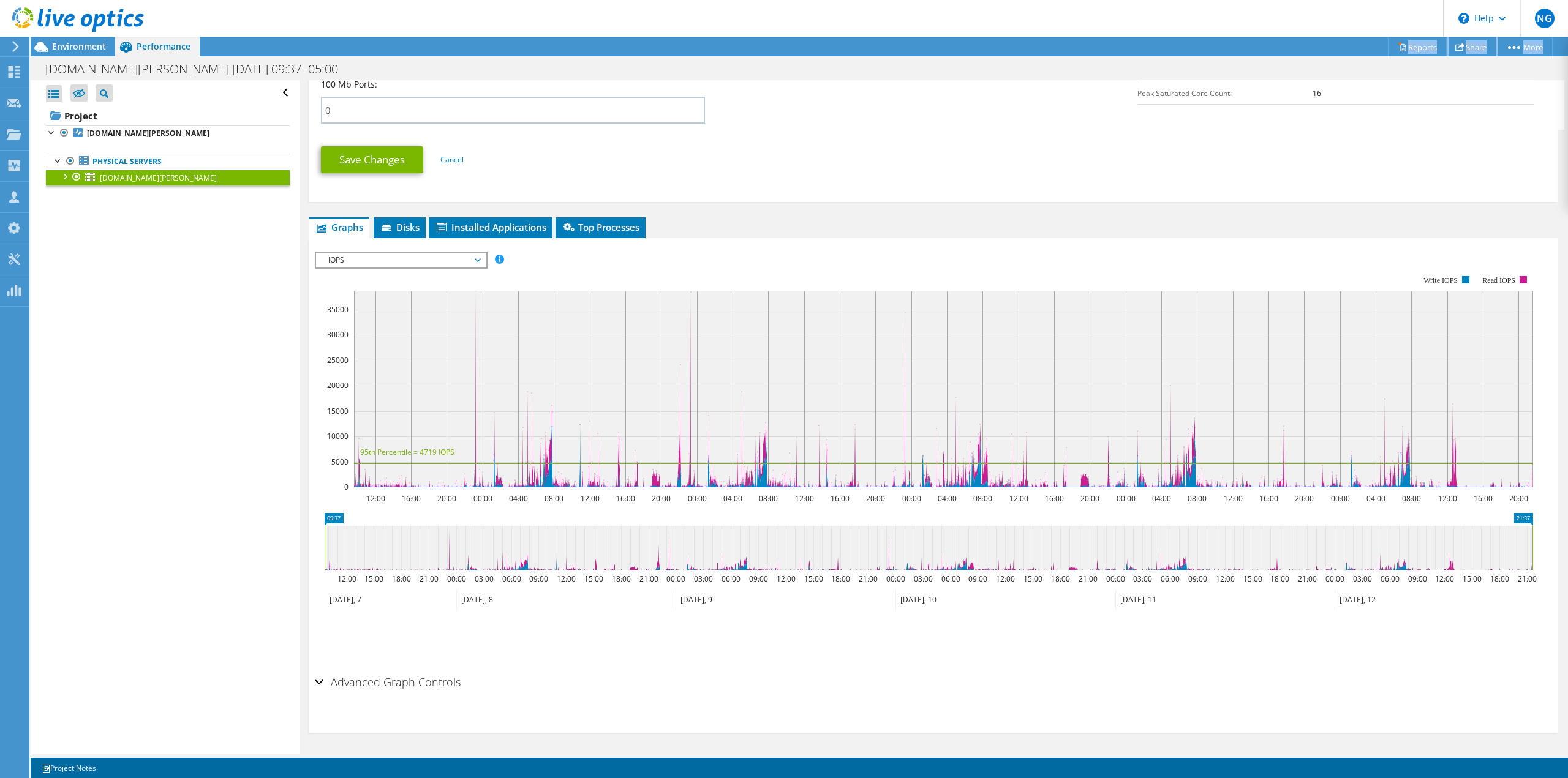
drag, startPoint x: 32, startPoint y: 55, endPoint x: 6, endPoint y: 47, distance: 27.2
click at [23, 53] on div "NG Channel Partner [PERSON_NAME] [EMAIL_ADDRESS][DOMAIN_NAME] [DOMAIN_NAME] My …" at bounding box center [784, 389] width 1568 height 778
click at [12, 46] on div at bounding box center [14, 46] width 14 height 11
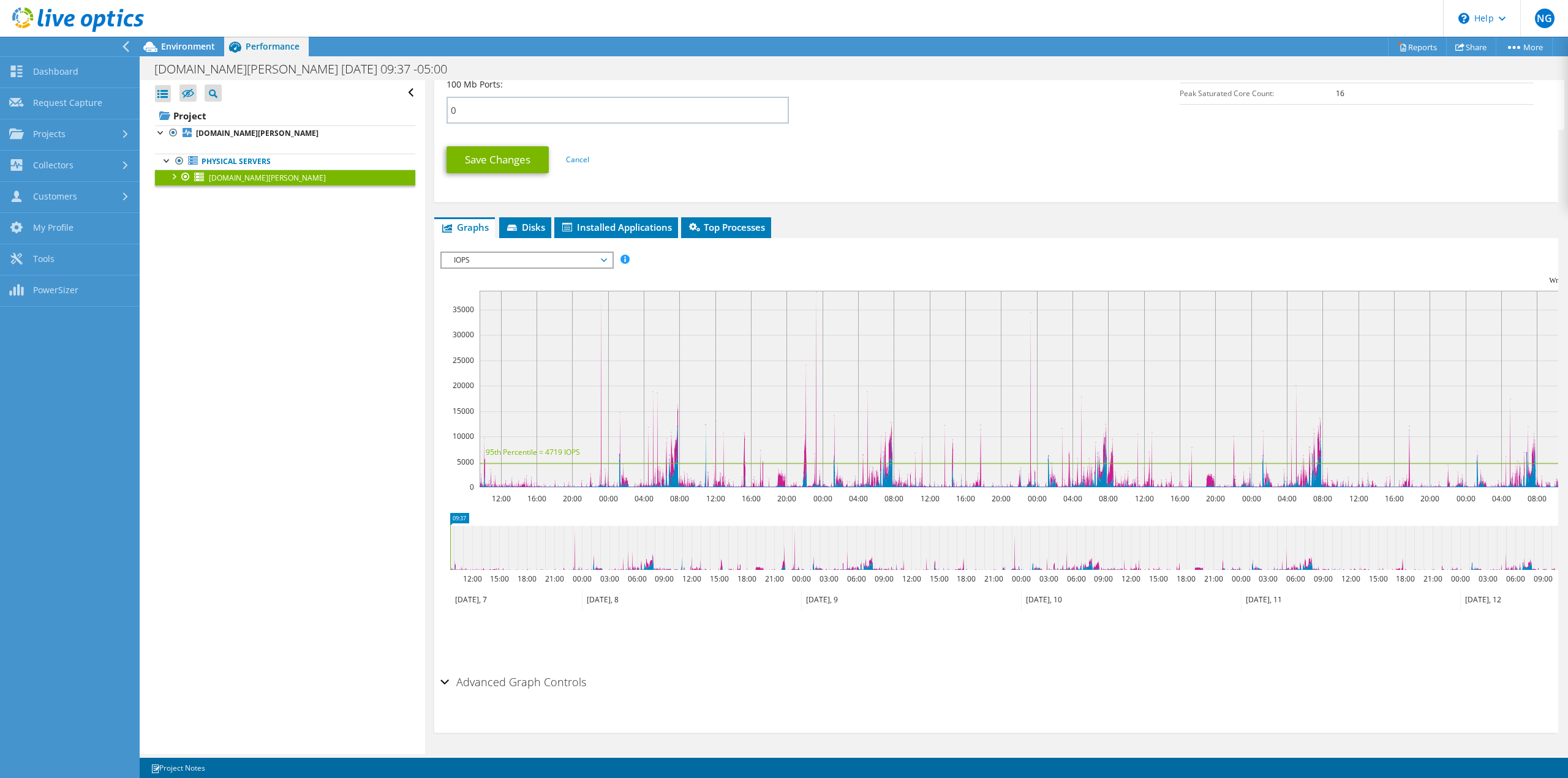
drag, startPoint x: 284, startPoint y: 449, endPoint x: 287, endPoint y: 412, distance: 37.1
click at [289, 443] on div "Open All Close All Hide Excluded Nodes Project Tree Filter" at bounding box center [282, 417] width 285 height 674
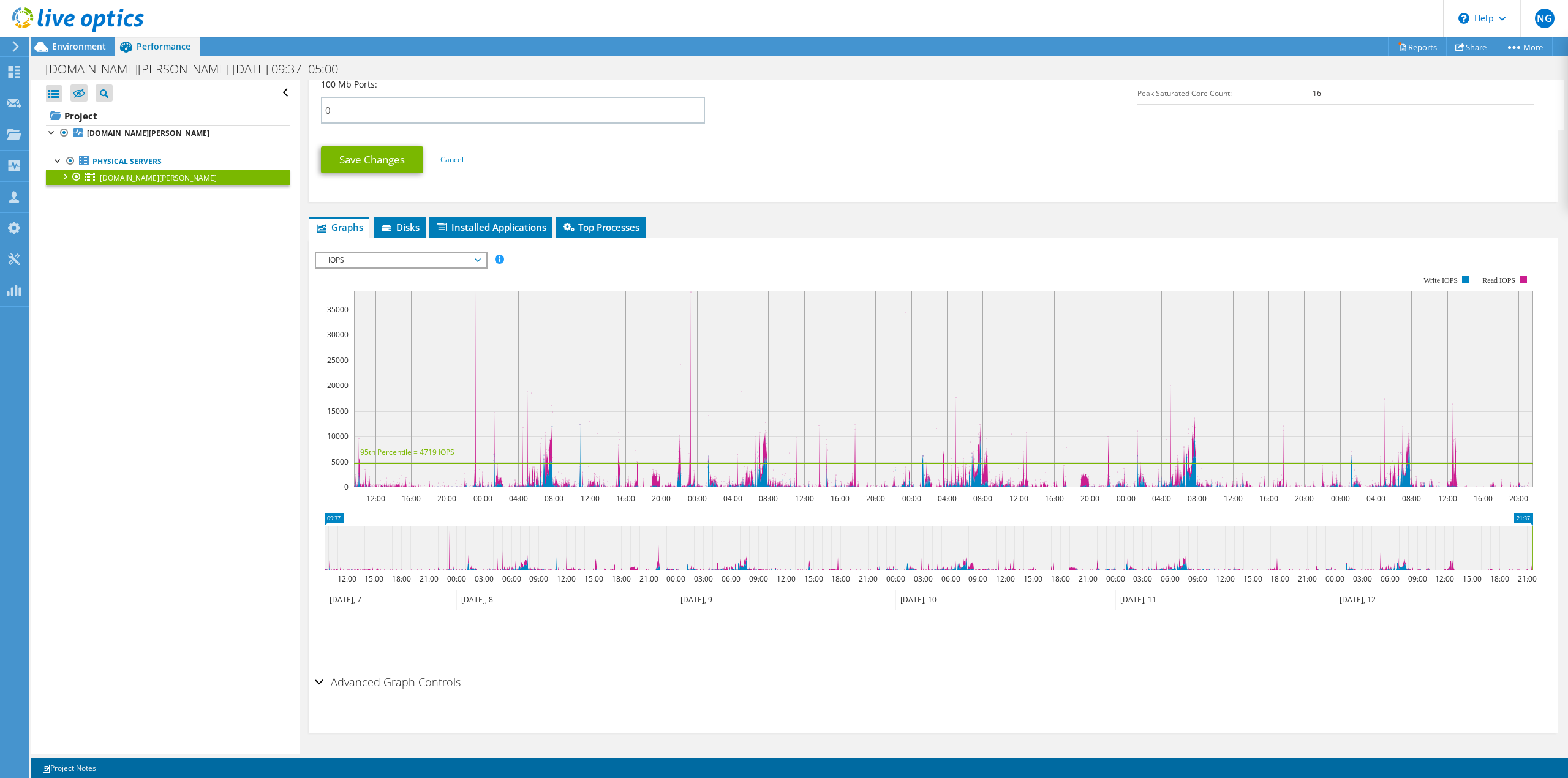
drag, startPoint x: 213, startPoint y: 474, endPoint x: 190, endPoint y: 465, distance: 24.7
click at [200, 470] on div "Open All Close All Project Tree Filter" at bounding box center [164, 417] width 268 height 674
click at [59, 170] on div at bounding box center [64, 176] width 12 height 12
click at [273, 524] on div "Open All Close All Hide Excluded Nodes Project Tree Filter" at bounding box center [164, 417] width 268 height 674
drag, startPoint x: 77, startPoint y: 589, endPoint x: 118, endPoint y: 447, distance: 147.8
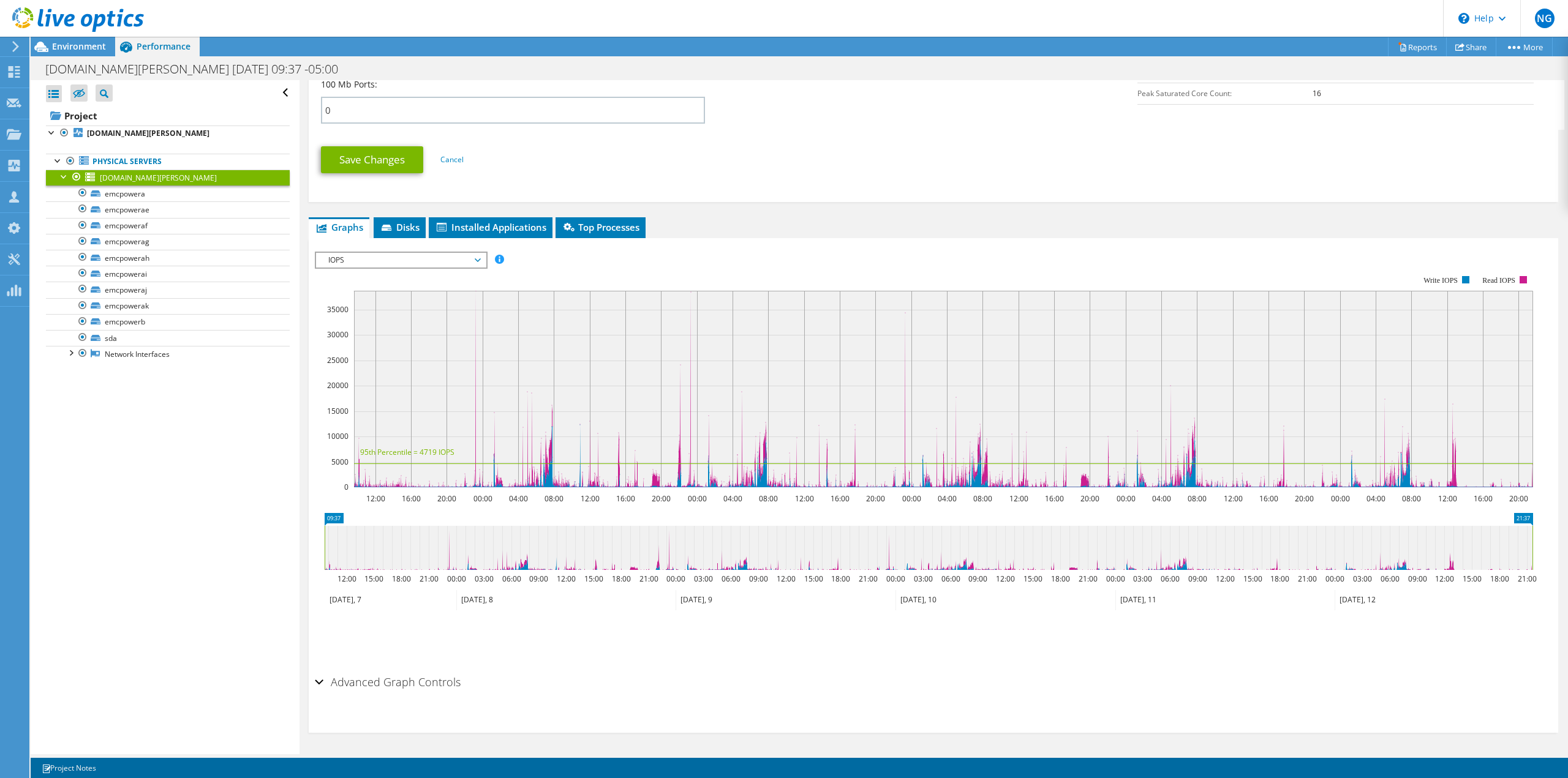
click at [90, 576] on div "Open All Close All Hide Excluded Nodes Project Tree Filter" at bounding box center [164, 417] width 268 height 674
click at [67, 52] on div "Environment" at bounding box center [73, 46] width 84 height 19
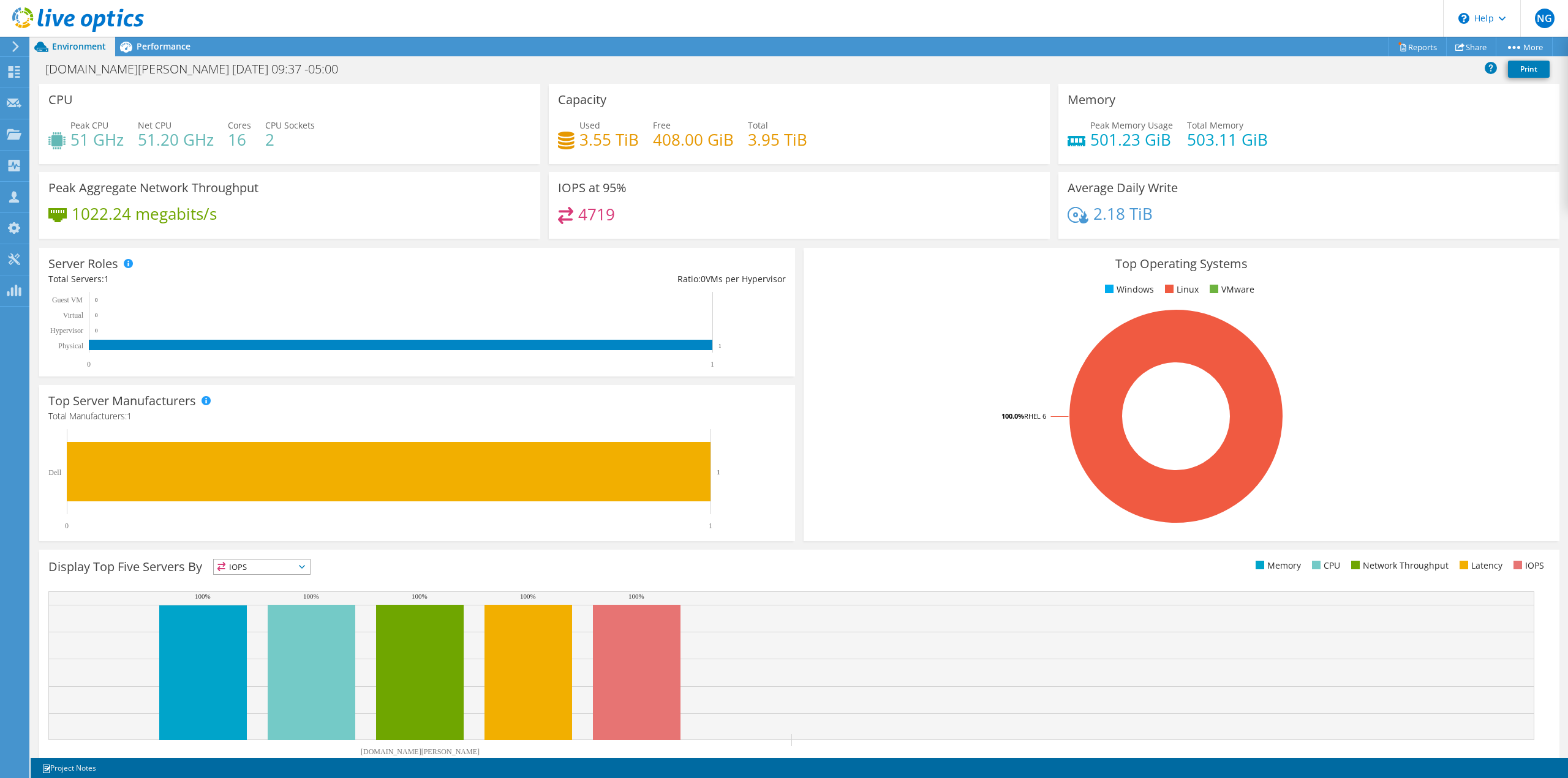
drag, startPoint x: 90, startPoint y: 265, endPoint x: 319, endPoint y: 153, distance: 254.9
click at [320, 155] on div "CPU Peak CPU 51 GHz Net CPU 51.20 GHz Cores 16 CPU Sockets 2" at bounding box center [289, 124] width 501 height 80
drag, startPoint x: 367, startPoint y: 147, endPoint x: 359, endPoint y: 138, distance: 12.0
click at [368, 138] on div "Peak CPU 51 GHz Net CPU 51.20 GHz Cores 16 CPU Sockets 2" at bounding box center [289, 139] width 483 height 40
drag, startPoint x: 336, startPoint y: 146, endPoint x: 103, endPoint y: 117, distance: 234.8
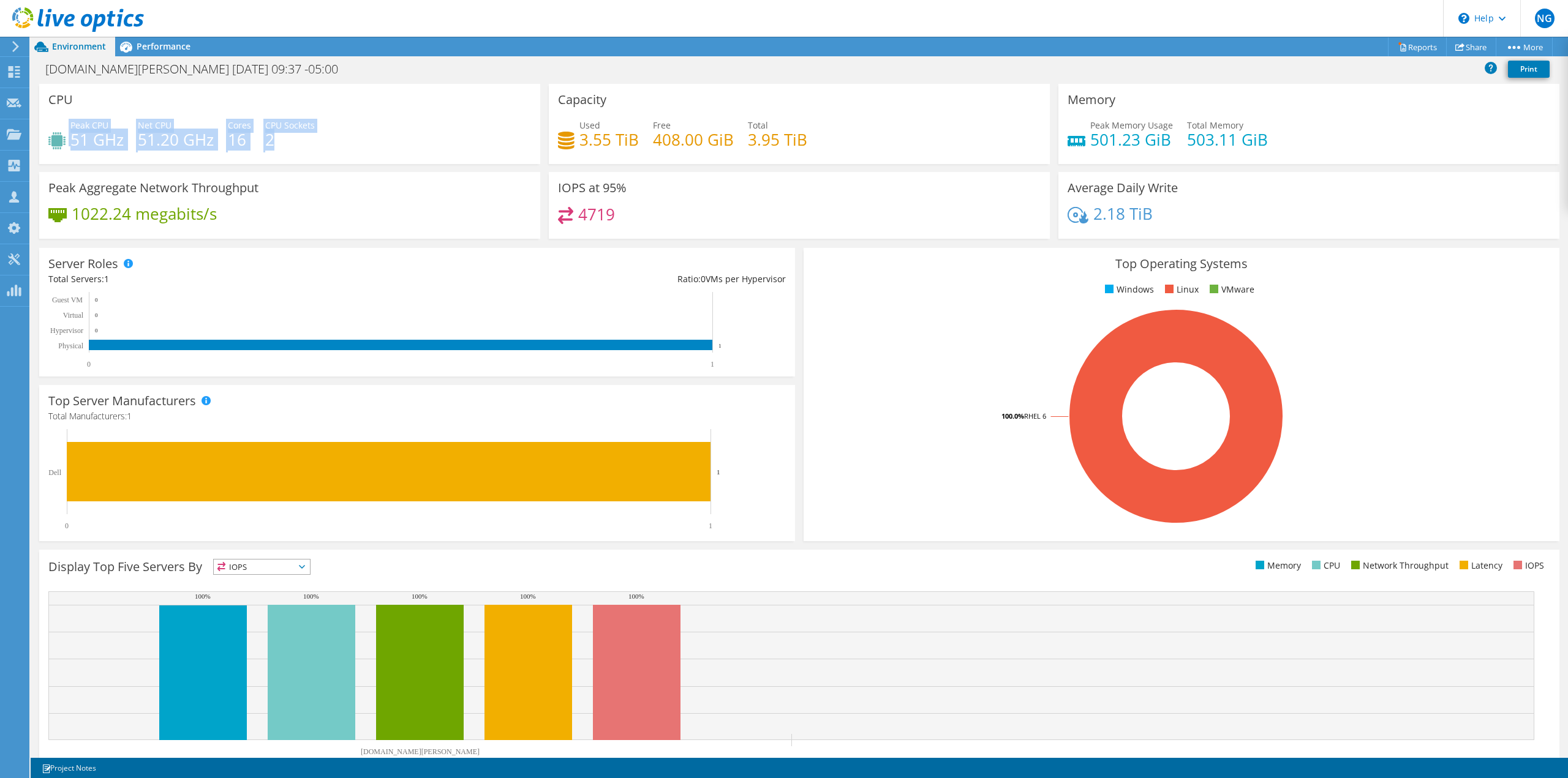
click at [98, 116] on div "CPU Peak CPU 51 GHz Net CPU 51.20 GHz Cores 16 CPU Sockets 2" at bounding box center [289, 124] width 501 height 80
click at [419, 147] on div "Peak CPU 51 GHz Net CPU 51.20 GHz Cores 16 CPU Sockets 2" at bounding box center [289, 139] width 483 height 40
click at [1467, 50] on link "Share" at bounding box center [1471, 46] width 50 height 19
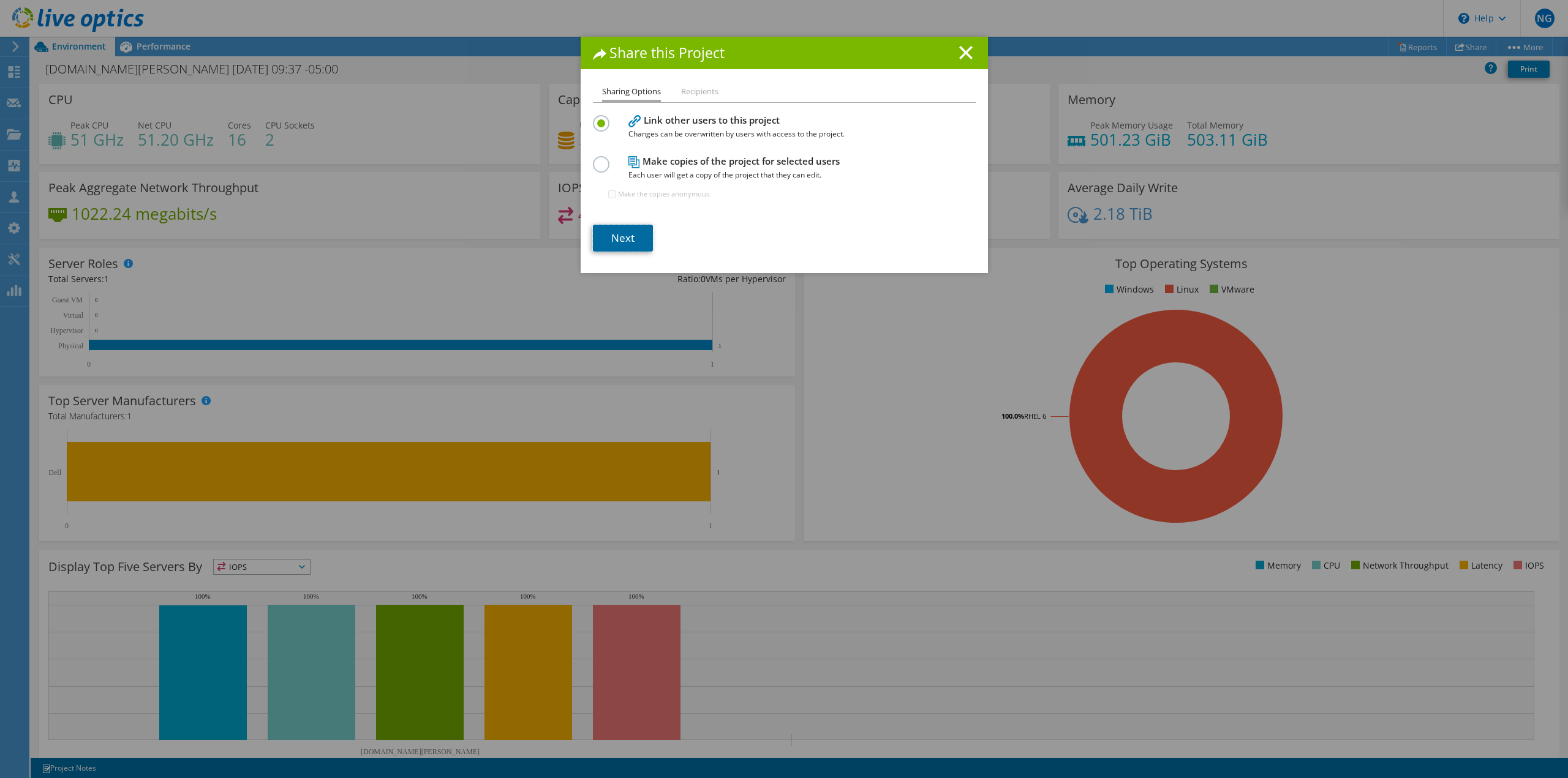
click at [627, 230] on link "Next" at bounding box center [622, 237] width 60 height 27
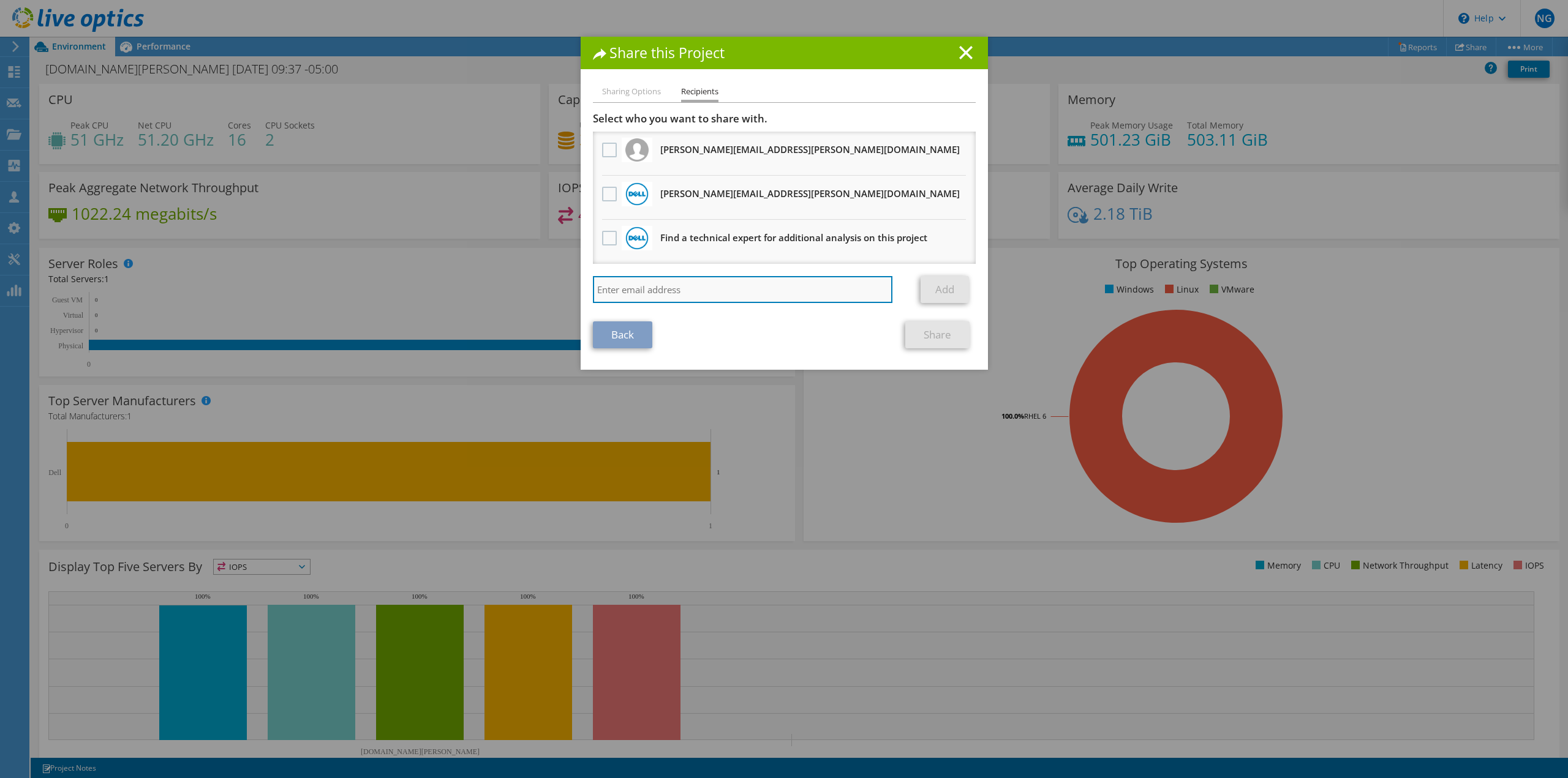
drag, startPoint x: 681, startPoint y: 284, endPoint x: 688, endPoint y: 291, distance: 9.9
click at [680, 296] on input "search" at bounding box center [743, 289] width 300 height 27
type input "b."
drag, startPoint x: 645, startPoint y: 295, endPoint x: 497, endPoint y: 273, distance: 149.6
click at [515, 258] on div "Share this Project Sharing Options Recipients Link other users to this project …" at bounding box center [784, 389] width 1568 height 705
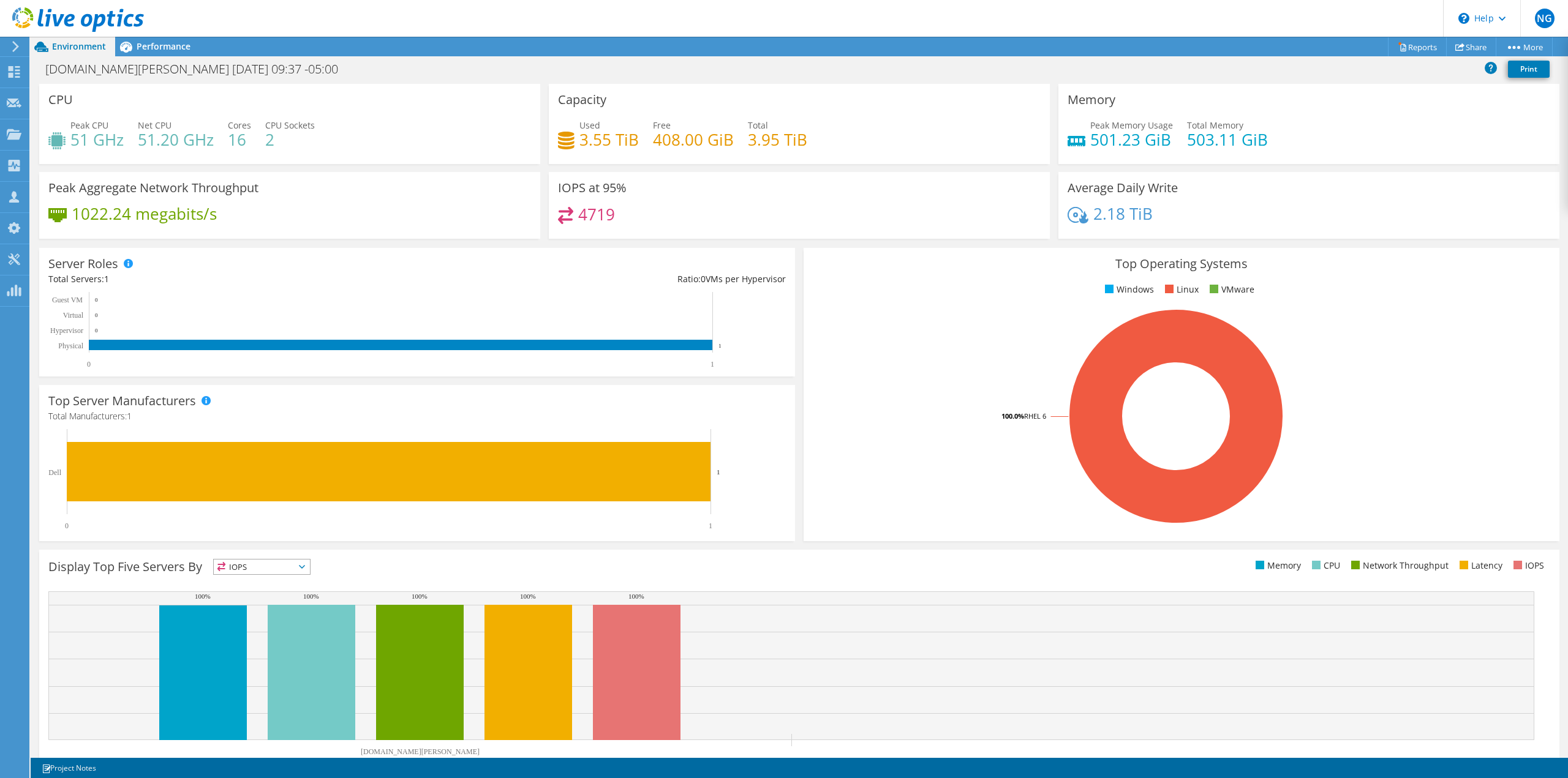
click at [895, 400] on rect at bounding box center [1176, 416] width 727 height 214
click at [1478, 43] on link "Share" at bounding box center [1471, 46] width 50 height 19
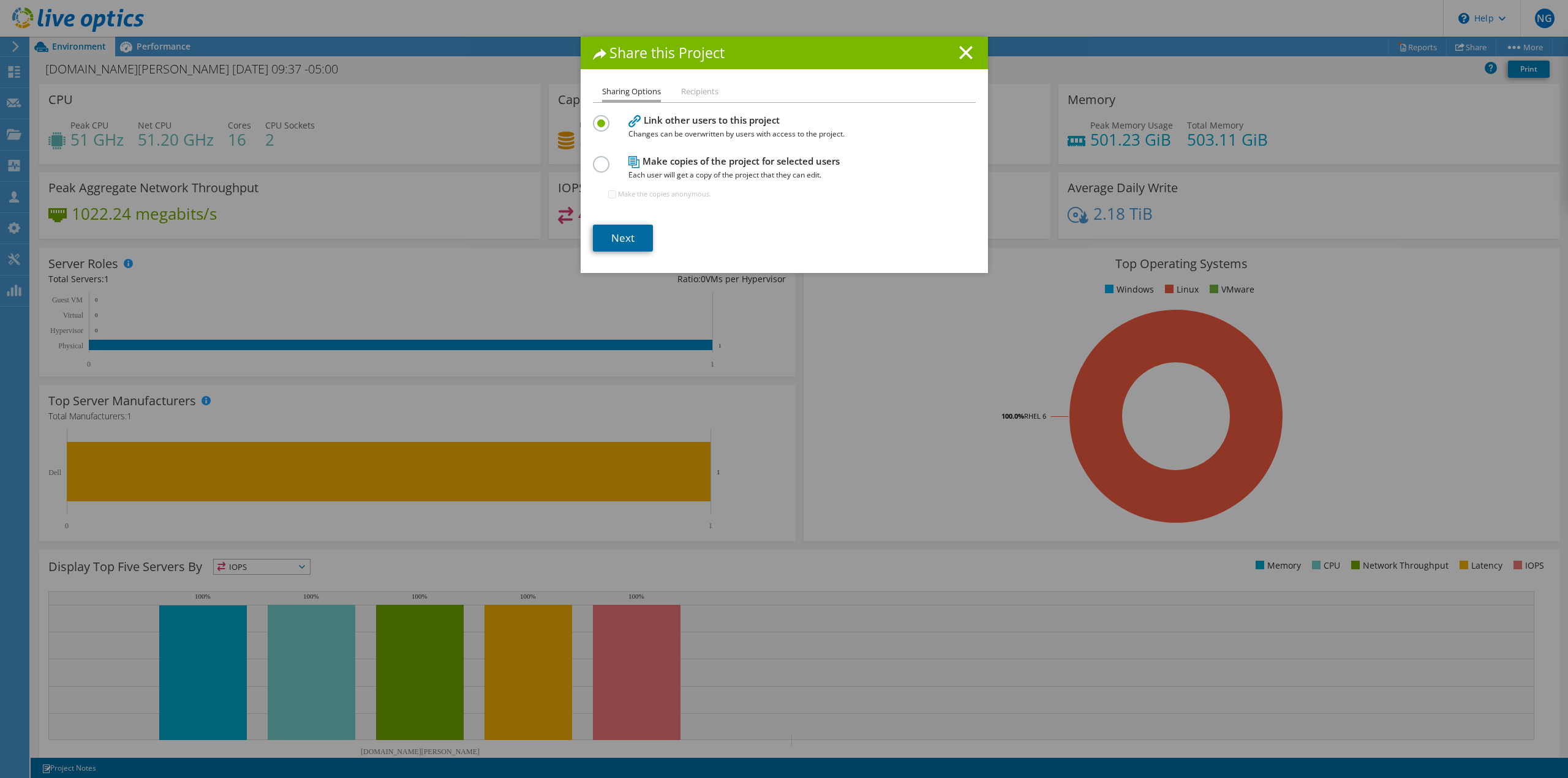
click at [604, 246] on link "Next" at bounding box center [622, 237] width 60 height 27
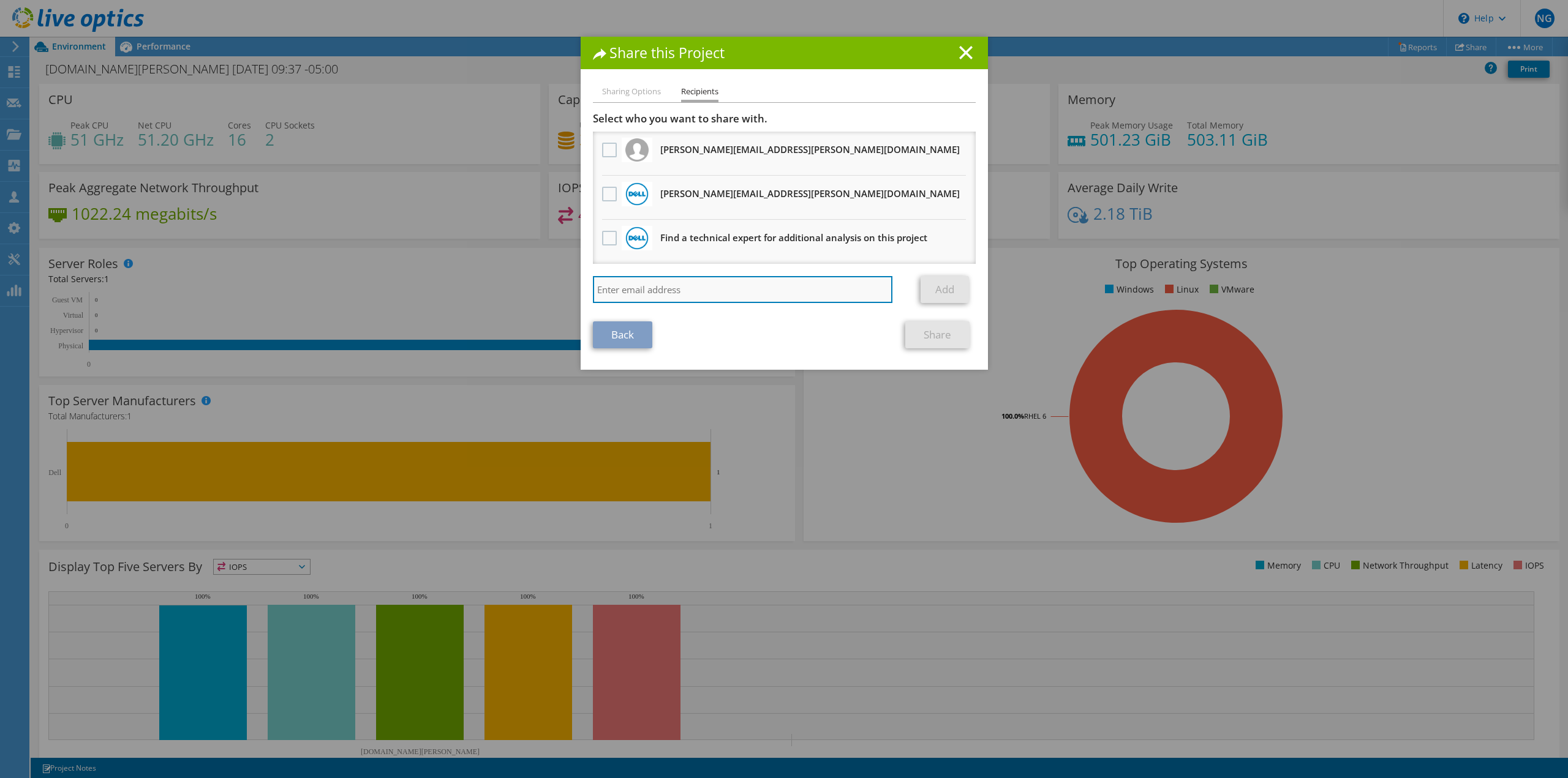
drag, startPoint x: 644, startPoint y: 293, endPoint x: 649, endPoint y: 284, distance: 10.3
click at [646, 291] on input "search" at bounding box center [743, 289] width 300 height 27
paste input "[PERSON_NAME][EMAIL_ADDRESS][DOMAIN_NAME]"
drag, startPoint x: 782, startPoint y: 286, endPoint x: 835, endPoint y: 295, distance: 53.8
click at [785, 287] on input "[PERSON_NAME][EMAIL_ADDRESS][DOMAIN_NAME]" at bounding box center [743, 289] width 300 height 27
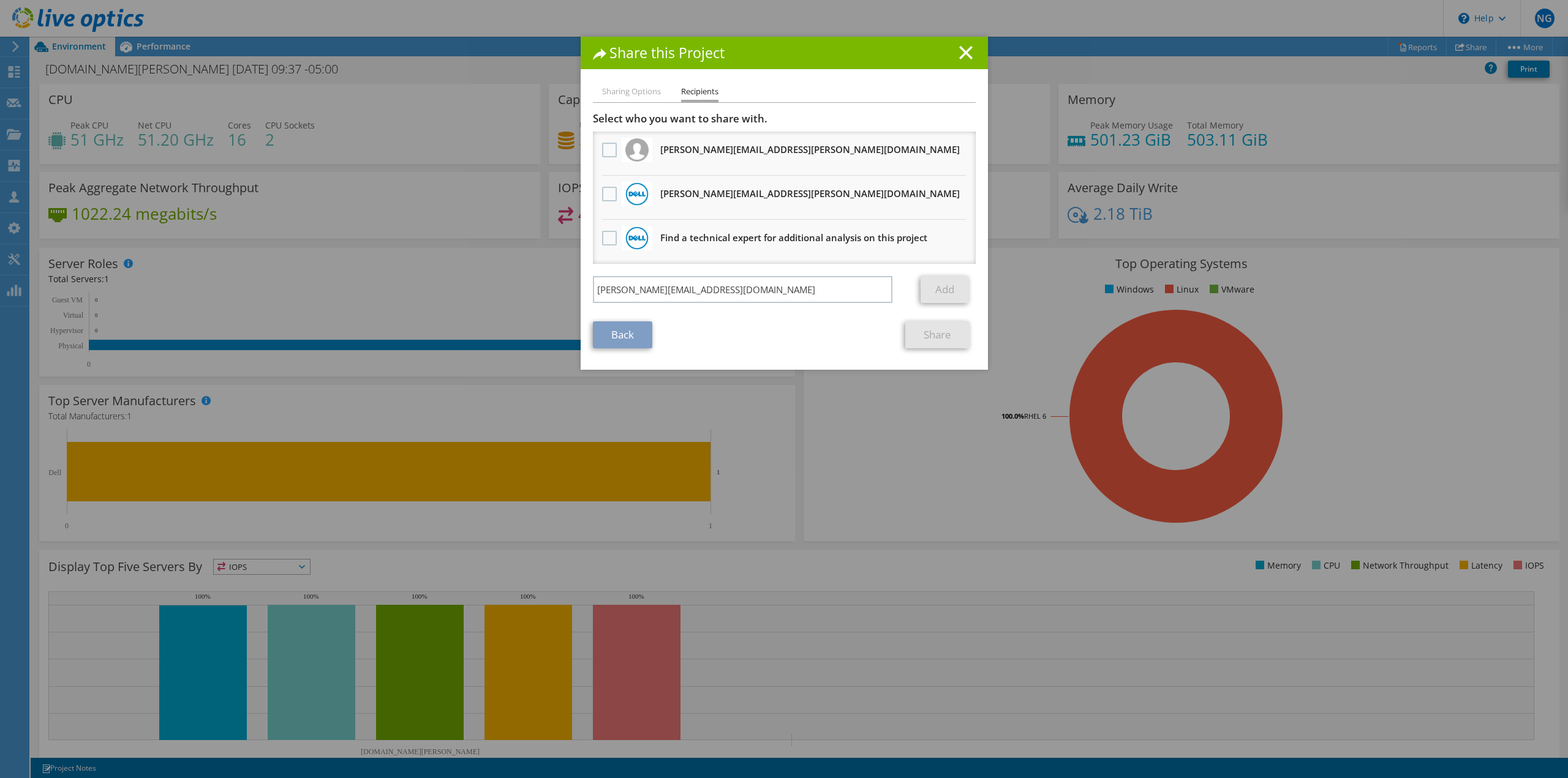
click at [810, 322] on div "Back Share" at bounding box center [784, 335] width 383 height 27
type input "[PERSON_NAME][EMAIL_ADDRESS]://[DOMAIN_NAME][URL]"
drag, startPoint x: 680, startPoint y: 314, endPoint x: 690, endPoint y: 313, distance: 10.0
click at [685, 314] on section "Select who you want to share with. All project copies will be anonymous. [PERSO…" at bounding box center [784, 230] width 383 height 236
click at [689, 294] on input "[PERSON_NAME][EMAIL_ADDRESS]://[DOMAIN_NAME][URL]" at bounding box center [743, 289] width 300 height 27
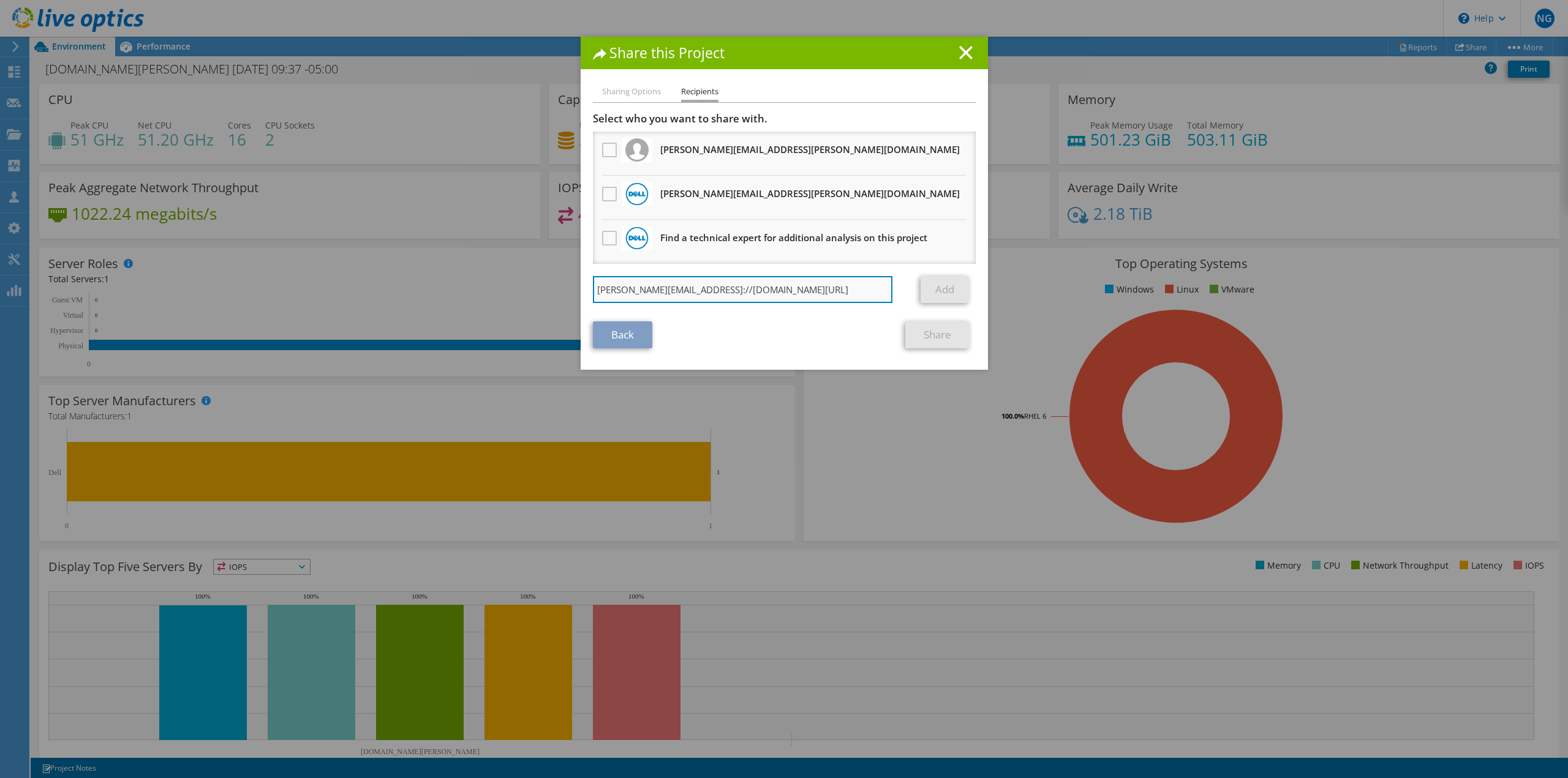
click at [690, 293] on input "[PERSON_NAME][EMAIL_ADDRESS]://[DOMAIN_NAME][URL]" at bounding box center [743, 289] width 300 height 27
click at [691, 293] on input "[PERSON_NAME][EMAIL_ADDRESS]://[DOMAIN_NAME][URL]" at bounding box center [743, 289] width 300 height 27
click at [682, 280] on div "Select who you want to share with. All project copies will be anonymous. [PERSO…" at bounding box center [784, 211] width 383 height 197
click at [678, 294] on input "search" at bounding box center [743, 289] width 300 height 27
type input "B"
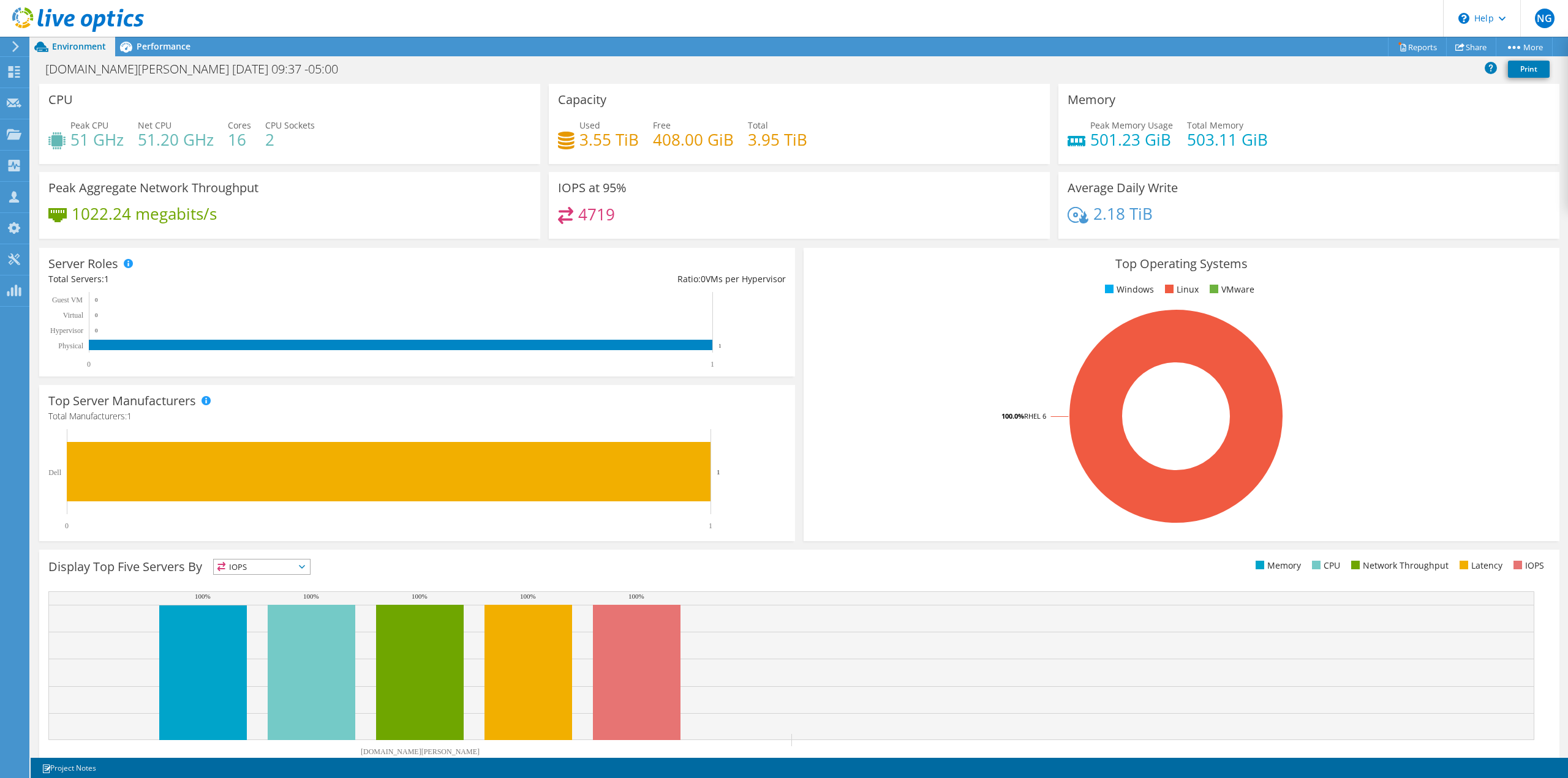
click at [750, 500] on rect at bounding box center [412, 480] width 727 height 101
click at [906, 457] on rect at bounding box center [1176, 416] width 727 height 214
